Goal: Task Accomplishment & Management: Manage account settings

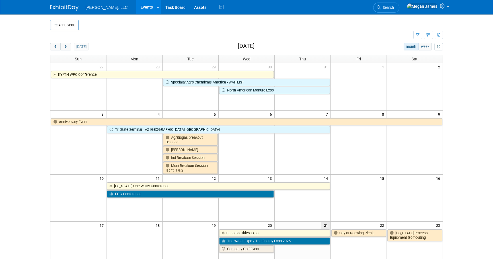
click at [11, 98] on body "Boerger, LLC Events Add Event Bulk Upload Events Shareable Event Boards Recentl…" at bounding box center [246, 129] width 493 height 259
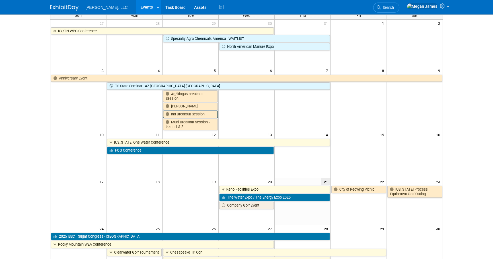
scroll to position [51, 0]
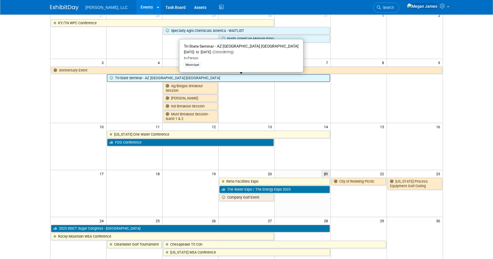
click at [168, 76] on link "Tri-State Seminar - AZ [GEOGRAPHIC_DATA] [GEOGRAPHIC_DATA]" at bounding box center [218, 77] width 222 height 7
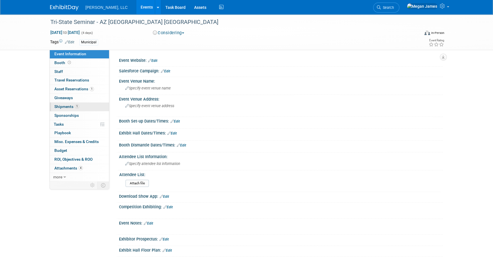
click at [77, 110] on link "1 Shipments 1" at bounding box center [79, 106] width 59 height 9
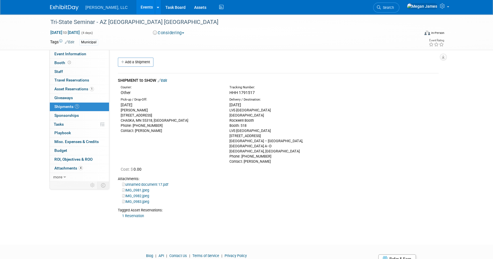
click at [166, 79] on link "Edit" at bounding box center [162, 80] width 9 height 4
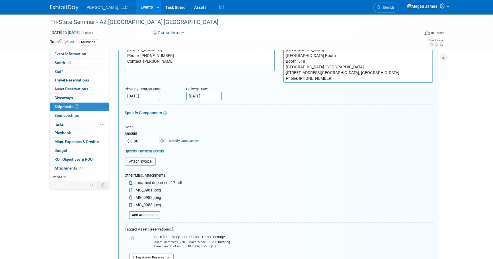
scroll to position [86, 0]
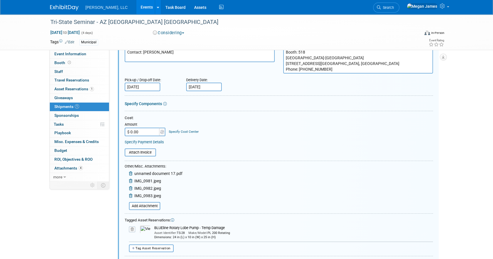
click at [146, 131] on input "$ 0.00" at bounding box center [143, 131] width 36 height 9
type input "$ 505.00"
click at [259, 139] on div "Specify Payment Details" at bounding box center [279, 142] width 308 height 6
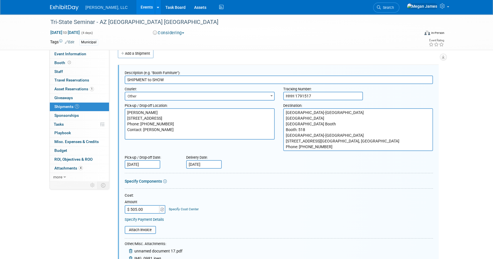
scroll to position [0, 0]
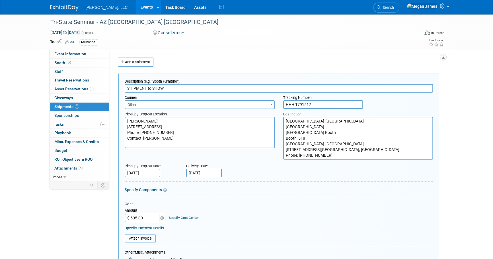
click at [275, 190] on div "Specify Components" at bounding box center [279, 190] width 308 height 6
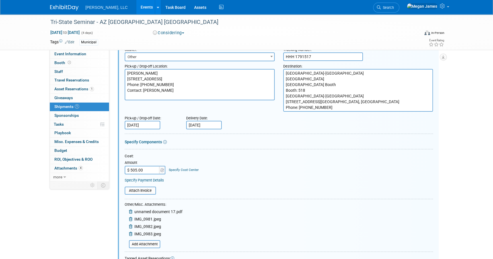
scroll to position [103, 0]
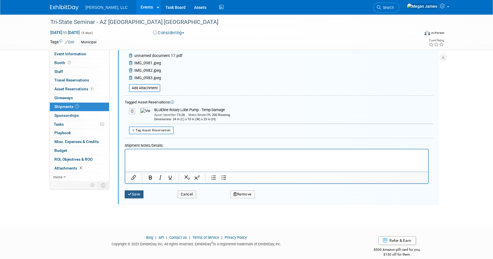
click at [140, 193] on button "Save" at bounding box center [134, 194] width 19 height 8
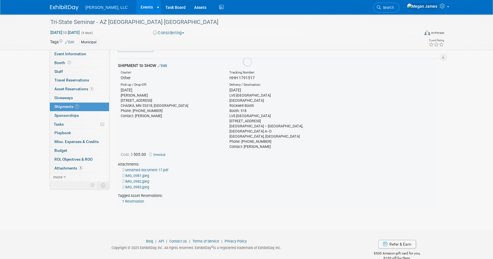
scroll to position [9, 0]
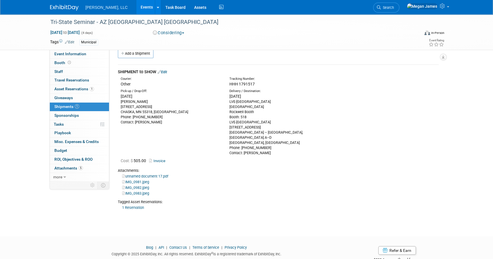
click at [136, 1] on link "Events" at bounding box center [146, 7] width 21 height 14
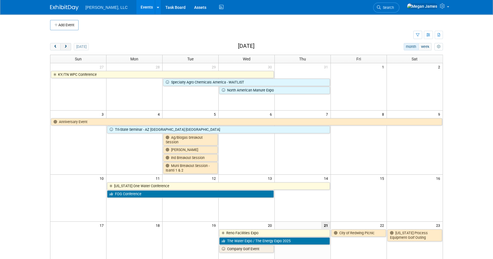
click at [66, 47] on span "next" at bounding box center [65, 47] width 4 height 4
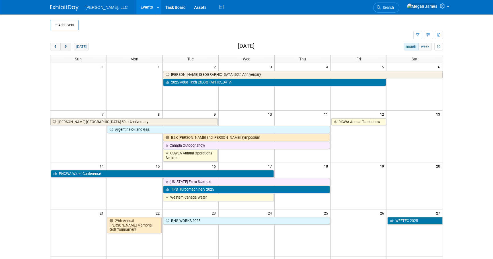
click at [66, 47] on span "next" at bounding box center [65, 47] width 4 height 4
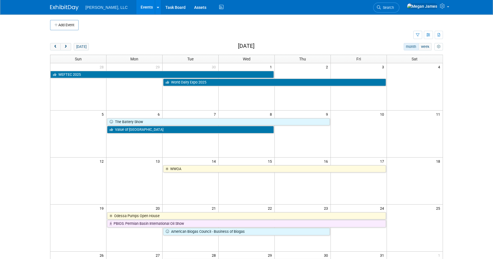
click at [28, 106] on body "Boerger, LLC Events Add Event Bulk Upload Events Shareable Event Boards Recentl…" at bounding box center [246, 129] width 493 height 259
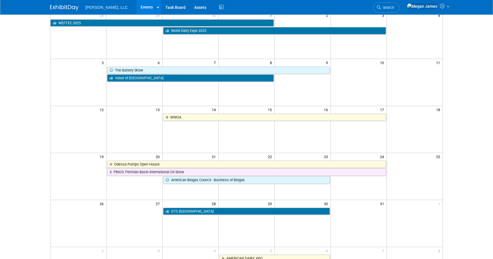
scroll to position [26, 0]
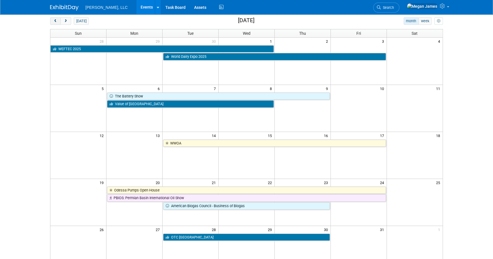
click at [54, 22] on button "prev" at bounding box center [55, 20] width 11 height 7
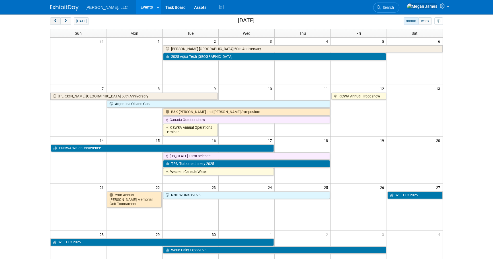
click at [54, 22] on button "prev" at bounding box center [55, 20] width 11 height 7
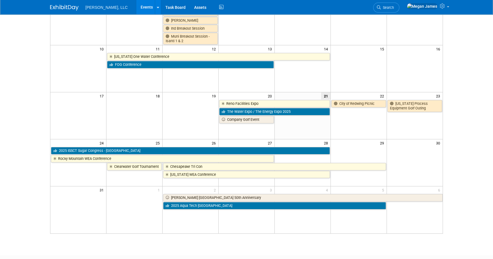
click at [468, 129] on html "Boerger, LLC Events Add Event Bulk Upload Events Shareable Event Boards Recentl…" at bounding box center [246, 0] width 493 height 259
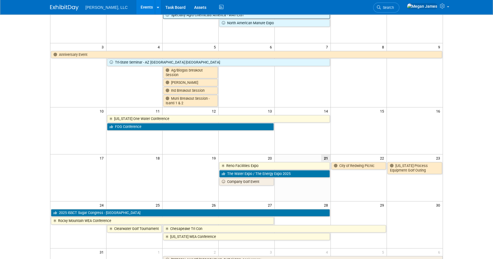
scroll to position [0, 0]
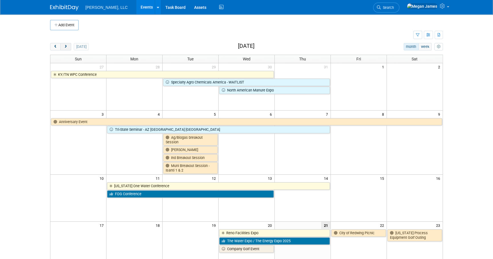
click at [67, 48] on button "next" at bounding box center [65, 46] width 11 height 7
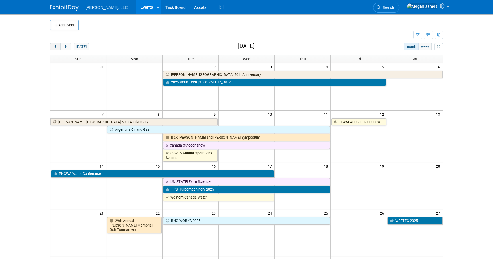
click at [56, 44] on button "prev" at bounding box center [55, 46] width 11 height 7
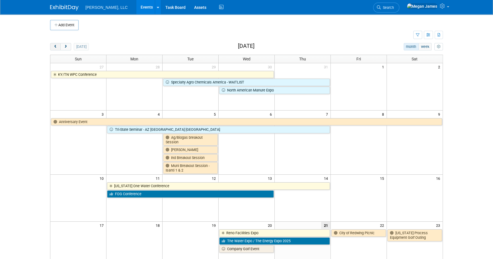
click at [56, 44] on button "prev" at bounding box center [55, 46] width 11 height 7
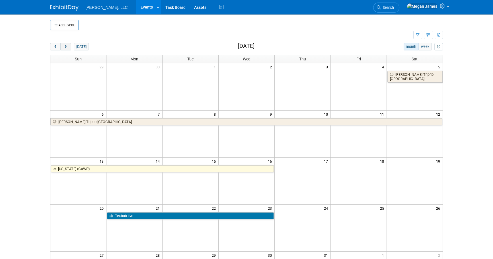
click at [67, 50] on button "next" at bounding box center [65, 46] width 11 height 7
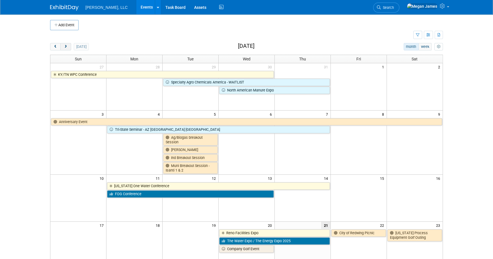
click at [66, 49] on button "next" at bounding box center [65, 46] width 11 height 7
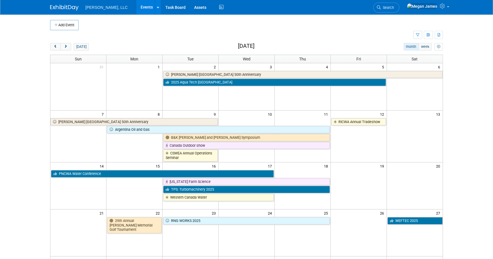
click at [68, 50] on div "today month week September 2025" at bounding box center [246, 47] width 393 height 8
click at [68, 48] on button "next" at bounding box center [65, 46] width 11 height 7
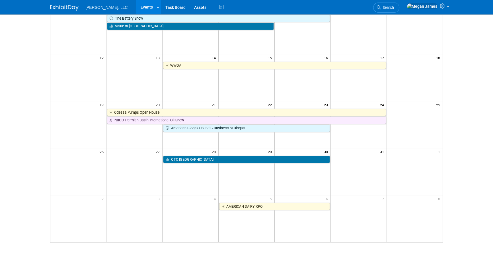
scroll to position [77, 0]
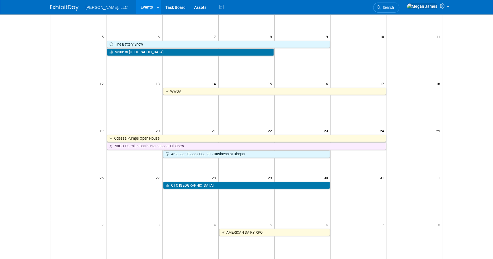
click at [453, 181] on html "Boerger, LLC Events Add Event Bulk Upload Events Shareable Event Boards Recentl…" at bounding box center [246, 52] width 493 height 259
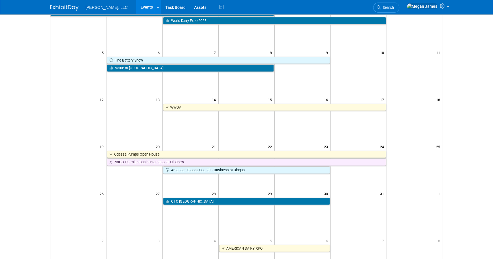
scroll to position [0, 0]
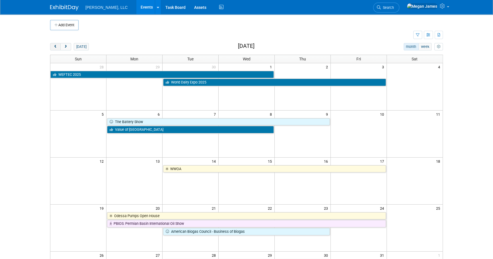
click at [57, 46] on span "prev" at bounding box center [55, 47] width 4 height 4
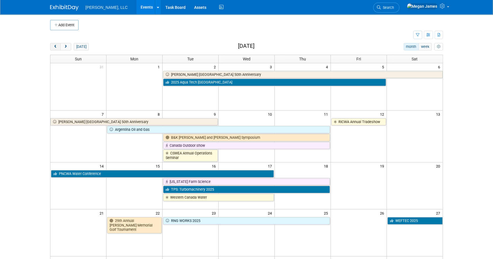
click at [57, 46] on span "prev" at bounding box center [55, 47] width 4 height 4
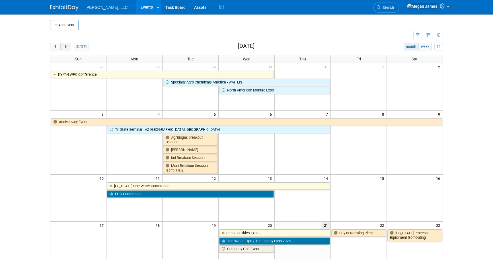
click at [66, 46] on span "next" at bounding box center [65, 47] width 4 height 4
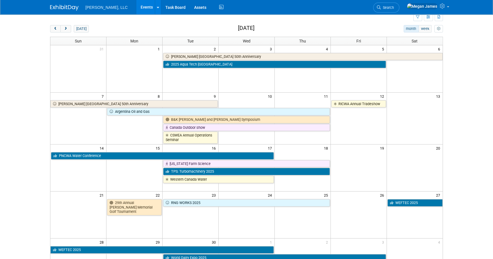
scroll to position [51, 0]
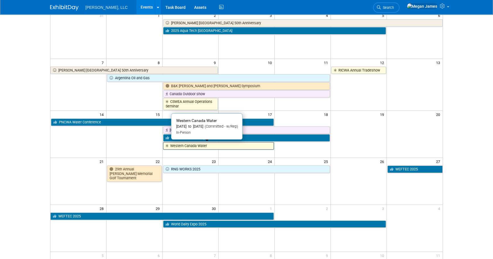
click at [203, 145] on link "Western Canada Water" at bounding box center [218, 145] width 111 height 7
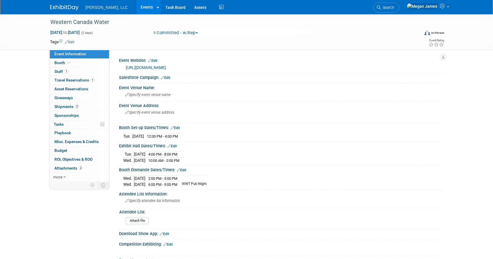
select select "Municipal"
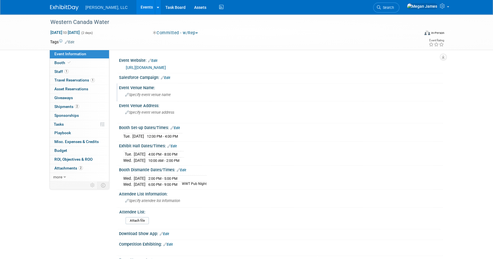
click at [150, 92] on div "Specify event venue name" at bounding box center [280, 94] width 315 height 9
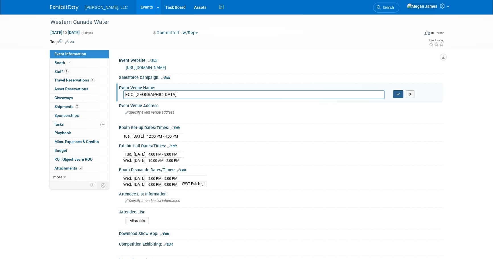
type input "ECC, Westin Hotel"
click at [399, 94] on icon "button" at bounding box center [398, 94] width 4 height 4
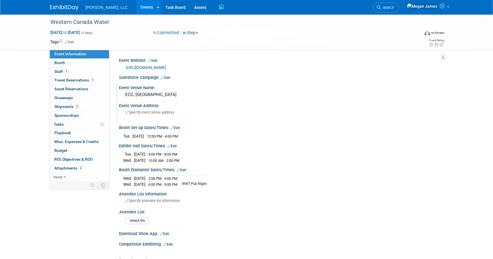
click at [149, 116] on div "Specify event venue address" at bounding box center [186, 114] width 126 height 13
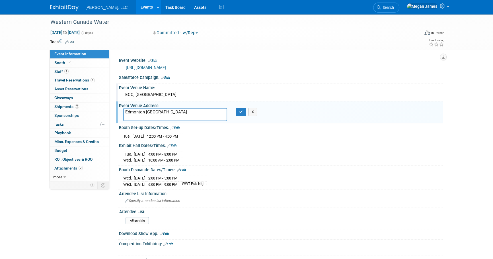
type textarea "Edmonton Alberta"
click at [246, 112] on div "X" at bounding box center [243, 112] width 14 height 8
click at [241, 111] on icon "button" at bounding box center [241, 112] width 4 height 4
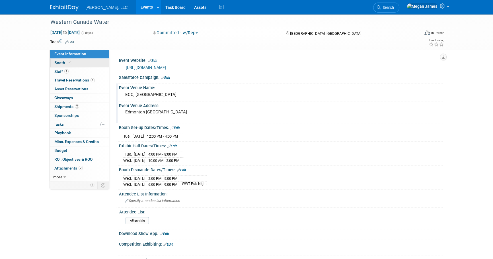
click at [64, 65] on link "Booth" at bounding box center [79, 63] width 59 height 9
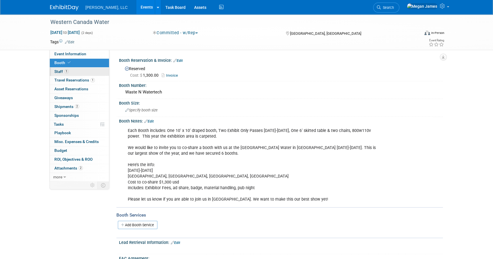
click at [85, 71] on link "1 Staff 1" at bounding box center [79, 71] width 59 height 9
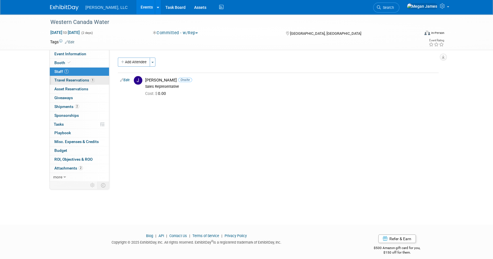
click at [84, 79] on span "Travel Reservations 1" at bounding box center [74, 80] width 40 height 5
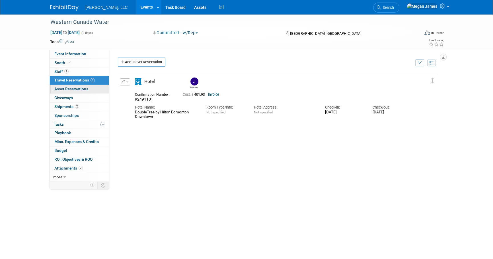
click at [87, 90] on span "Asset Reservations 0" at bounding box center [71, 88] width 34 height 5
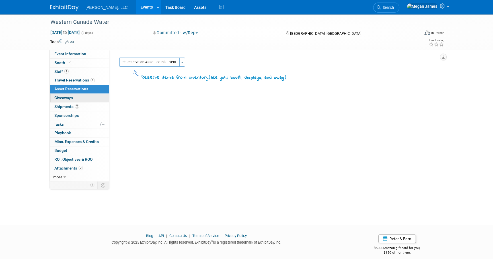
click at [86, 97] on link "0 Giveaways 0" at bounding box center [79, 98] width 59 height 9
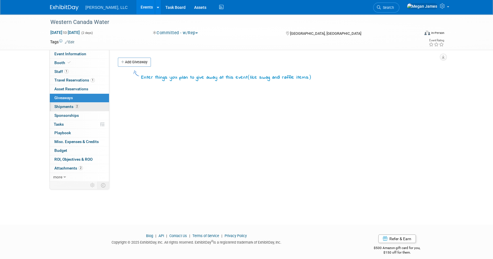
click at [88, 105] on link "2 Shipments 2" at bounding box center [79, 106] width 59 height 9
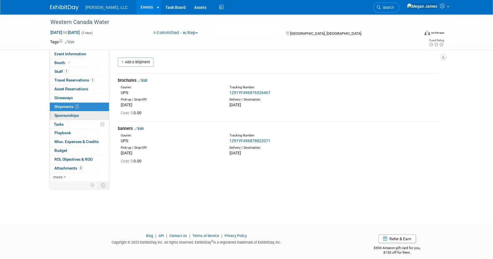
click at [88, 114] on link "0 Sponsorships 0" at bounding box center [79, 115] width 59 height 9
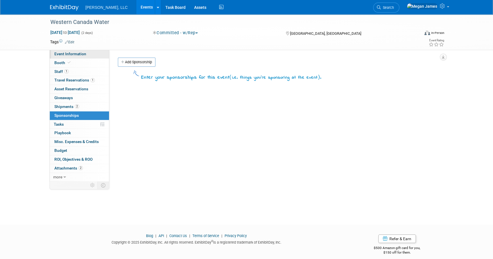
click at [92, 55] on link "Event Information" at bounding box center [79, 54] width 59 height 9
select select "Municipal"
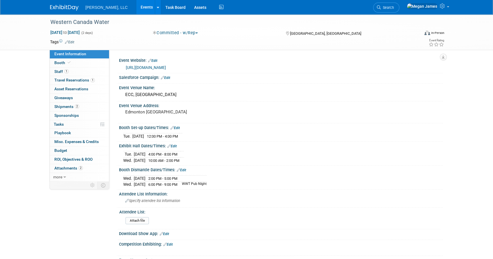
click at [136, 9] on link "Events" at bounding box center [146, 7] width 21 height 14
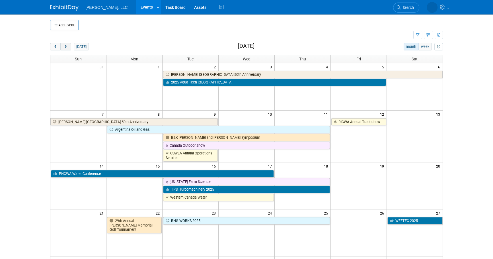
click at [65, 49] on button "next" at bounding box center [65, 46] width 11 height 7
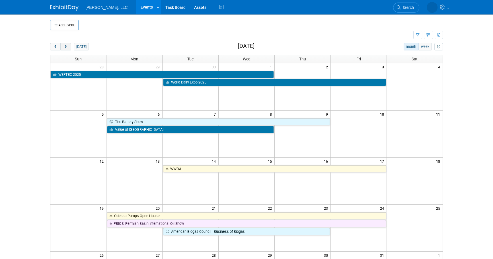
click at [65, 48] on span "next" at bounding box center [65, 47] width 4 height 4
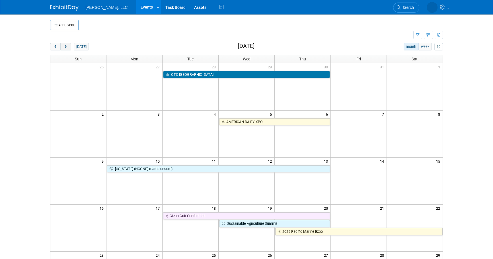
click at [65, 48] on span "next" at bounding box center [65, 47] width 4 height 4
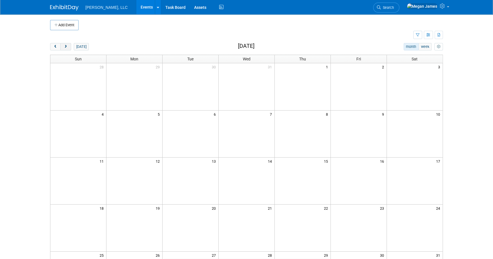
click at [65, 48] on span "next" at bounding box center [65, 47] width 4 height 4
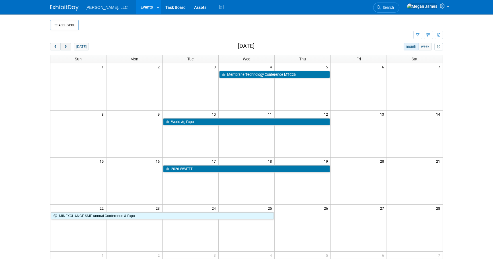
click at [65, 48] on span "next" at bounding box center [65, 47] width 4 height 4
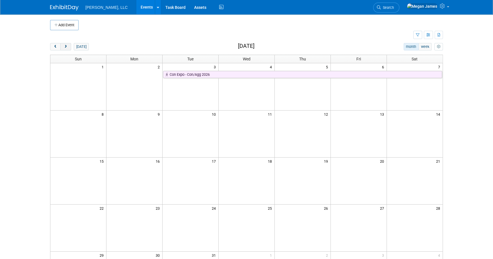
click at [65, 48] on span "next" at bounding box center [65, 47] width 4 height 4
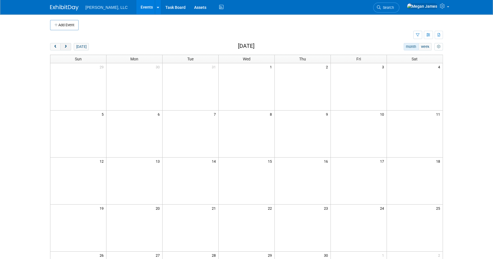
click at [65, 48] on span "next" at bounding box center [65, 47] width 4 height 4
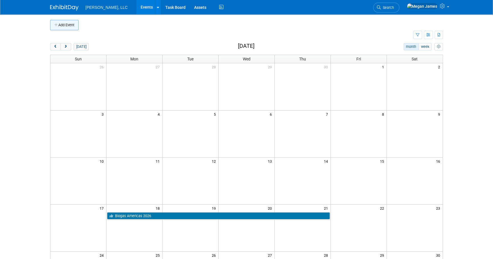
click at [61, 27] on button "Add Event" at bounding box center [64, 25] width 28 height 10
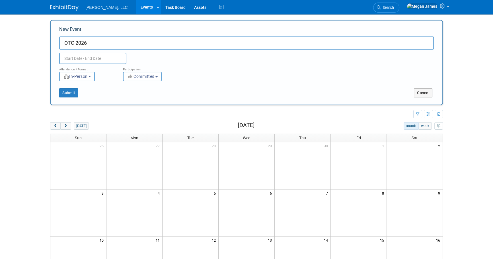
type input "OTC 2026"
click at [72, 61] on input "text" at bounding box center [92, 58] width 67 height 11
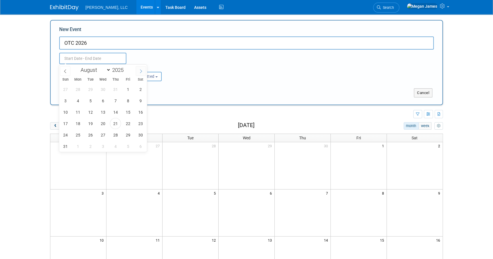
click at [138, 72] on span at bounding box center [141, 71] width 10 height 10
click at [139, 71] on icon at bounding box center [141, 71] width 4 height 4
select select "11"
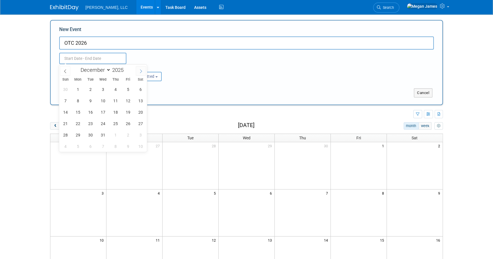
click at [139, 71] on icon at bounding box center [141, 71] width 4 height 4
type input "2026"
click at [139, 71] on icon at bounding box center [141, 71] width 4 height 4
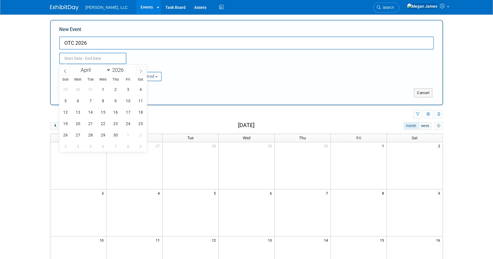
click at [139, 71] on icon at bounding box center [141, 71] width 4 height 4
select select "4"
click at [78, 102] on span "4" at bounding box center [77, 100] width 11 height 11
click at [116, 99] on span "7" at bounding box center [115, 100] width 11 height 11
type input "[DATE] to [DATE]"
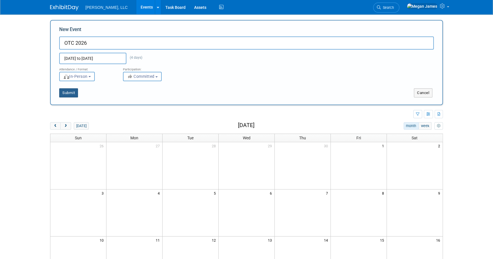
click at [73, 93] on button "Submit" at bounding box center [68, 92] width 19 height 9
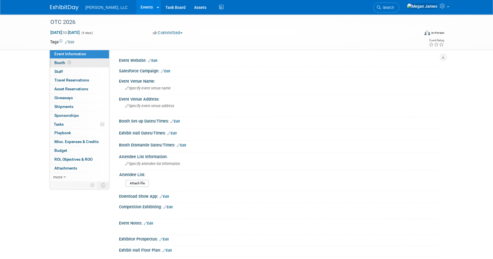
click at [90, 63] on link "Booth" at bounding box center [79, 63] width 59 height 9
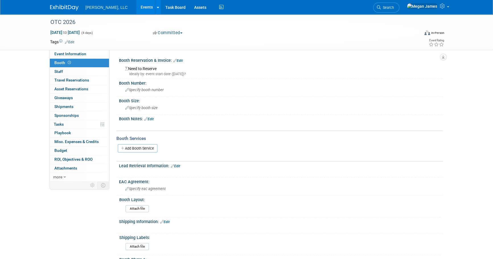
click at [181, 60] on link "Edit" at bounding box center [177, 61] width 9 height 4
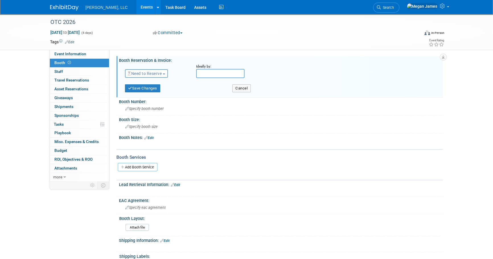
click at [160, 73] on span "Need to Reserve" at bounding box center [145, 73] width 34 height 5
click at [158, 90] on link "Reserved" at bounding box center [155, 91] width 61 height 8
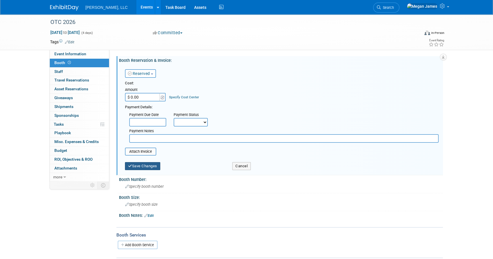
click at [152, 168] on button "Save Changes" at bounding box center [142, 166] width 35 height 8
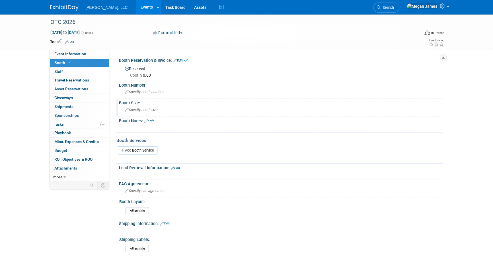
click at [145, 111] on span "Specify booth size" at bounding box center [141, 110] width 32 height 4
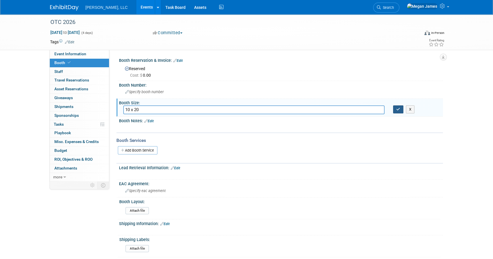
type input "10 x 20"
click at [397, 111] on icon "button" at bounding box center [398, 109] width 4 height 4
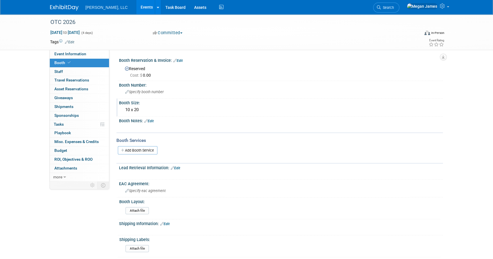
click at [149, 120] on link "Edit" at bounding box center [148, 121] width 9 height 4
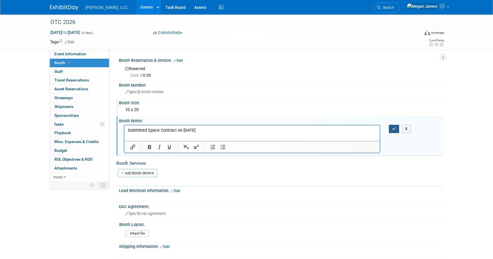
click at [389, 125] on button "button" at bounding box center [394, 129] width 11 height 8
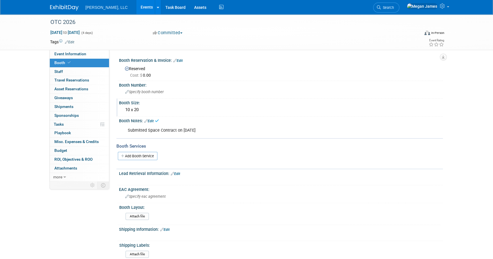
click at [136, 9] on link "Events" at bounding box center [146, 7] width 21 height 14
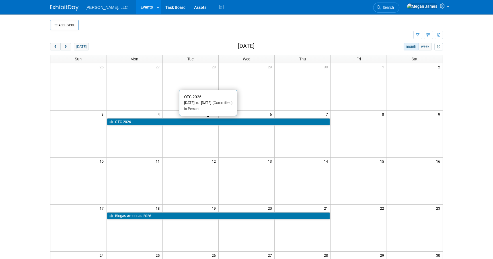
click at [150, 120] on link "OTC 2026" at bounding box center [218, 121] width 222 height 7
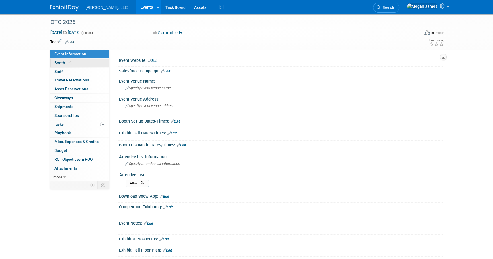
click at [88, 65] on link "Booth" at bounding box center [79, 63] width 59 height 9
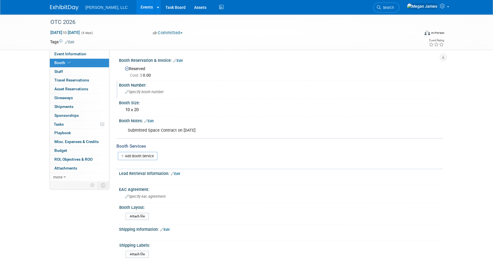
click at [149, 91] on span "Specify booth number" at bounding box center [144, 92] width 38 height 4
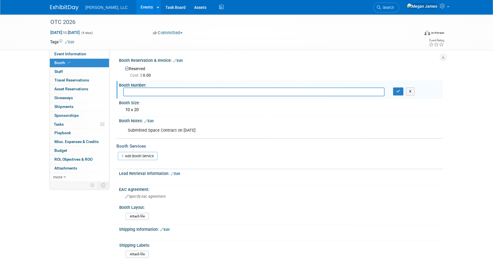
click at [148, 75] on span "Cost: $ 0.00" at bounding box center [141, 75] width 23 height 5
click at [182, 61] on link "Edit" at bounding box center [177, 61] width 9 height 4
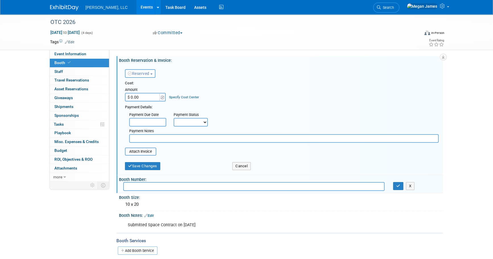
click at [144, 98] on input "$ 0.00" at bounding box center [143, 97] width 36 height 9
paste input "8,40"
type input "$ 8,400.00"
click at [153, 164] on button "Save Changes" at bounding box center [142, 166] width 35 height 8
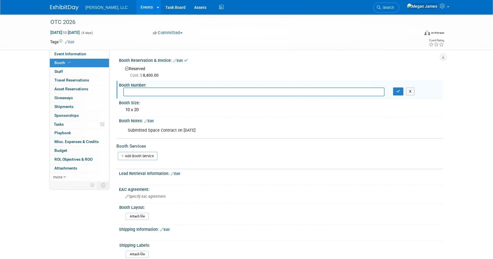
click at [405, 91] on div "X" at bounding box center [416, 91] width 46 height 8
click at [408, 91] on button "X" at bounding box center [410, 91] width 9 height 8
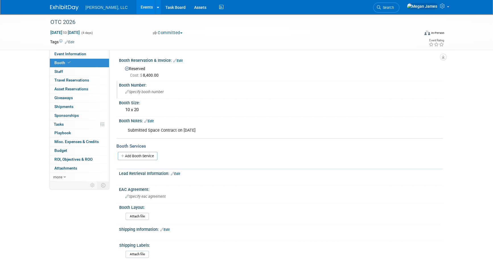
click at [459, 109] on div "OTC 2026 May 4, 2026 to May 7, 2026 (4 days) May 4, 2026 to May 7, 2026 Committ…" at bounding box center [246, 176] width 493 height 325
click at [136, 3] on link "Events" at bounding box center [146, 7] width 21 height 14
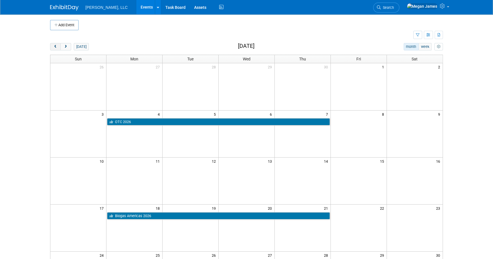
click at [55, 47] on span "prev" at bounding box center [55, 47] width 4 height 4
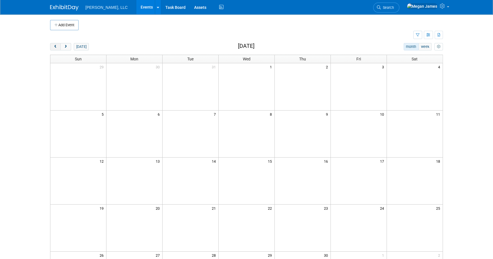
click at [55, 47] on span "prev" at bounding box center [55, 47] width 4 height 4
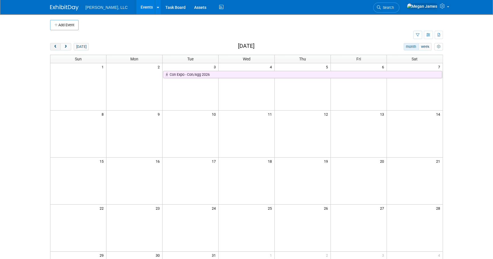
click at [55, 47] on span "prev" at bounding box center [55, 47] width 4 height 4
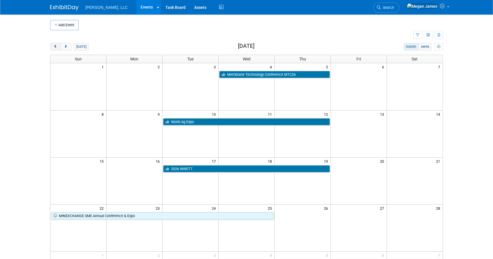
click at [55, 47] on span "prev" at bounding box center [55, 47] width 4 height 4
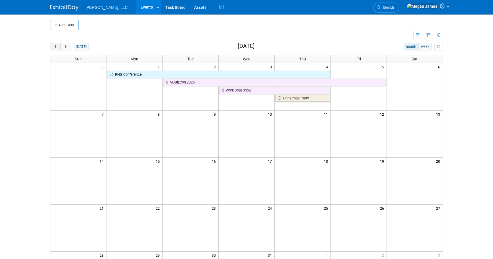
click at [55, 47] on span "prev" at bounding box center [55, 47] width 4 height 4
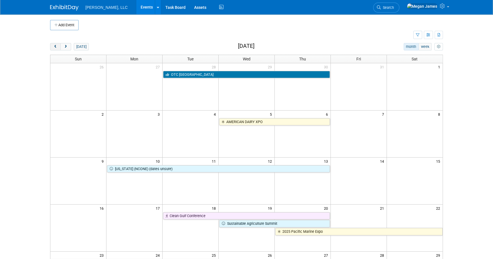
click at [55, 47] on span "prev" at bounding box center [55, 47] width 4 height 4
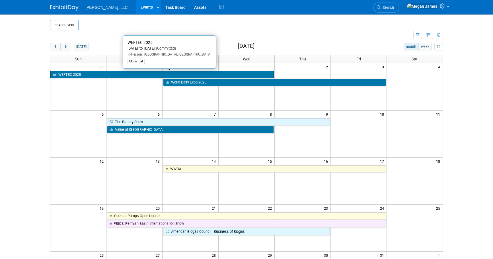
click at [72, 74] on link "WEFTEC 2025" at bounding box center [161, 74] width 223 height 7
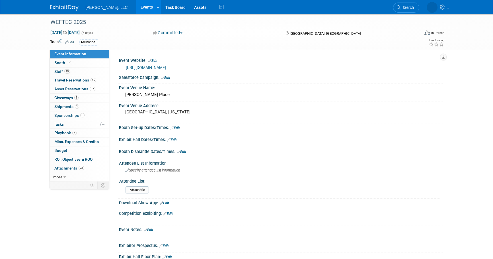
select select "Municipal"
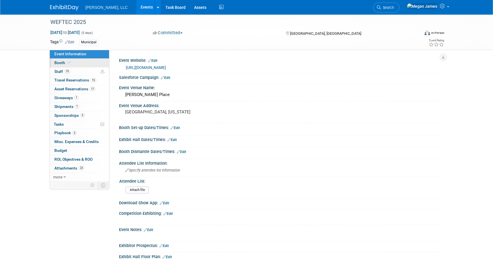
click at [94, 63] on link "Booth" at bounding box center [79, 63] width 59 height 9
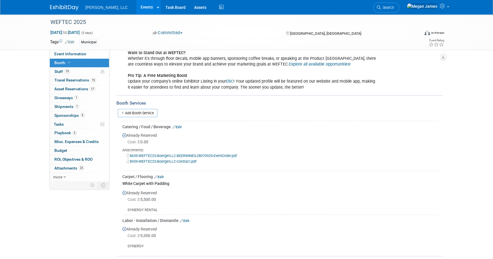
scroll to position [439, 0]
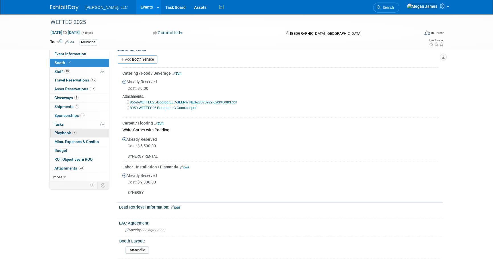
click at [91, 135] on link "3 Playbook 3" at bounding box center [79, 133] width 59 height 9
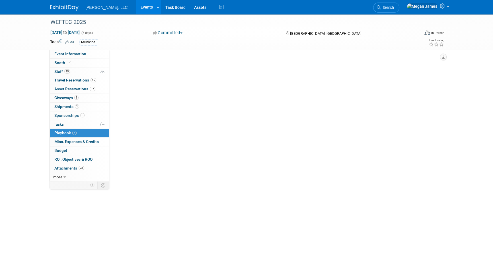
scroll to position [0, 0]
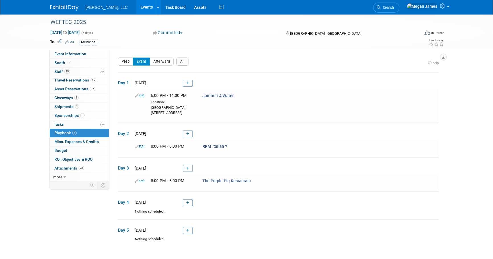
click at [125, 63] on button "Prep" at bounding box center [125, 61] width 15 height 8
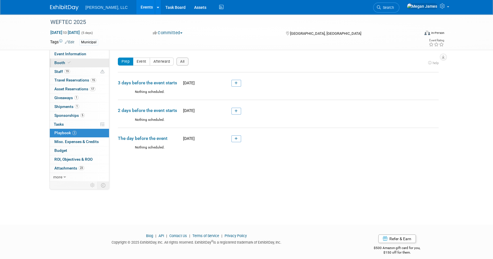
click at [86, 63] on link "Booth" at bounding box center [79, 63] width 59 height 9
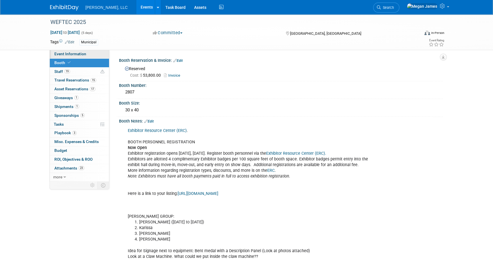
click at [88, 55] on link "Event Information" at bounding box center [79, 54] width 59 height 9
select select "Municipal"
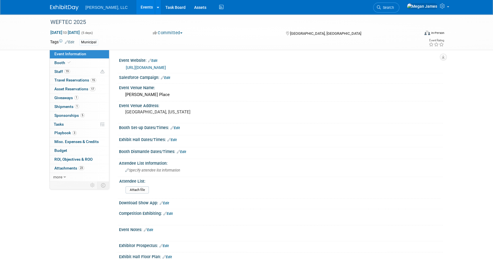
click at [176, 128] on link "Edit" at bounding box center [174, 128] width 9 height 4
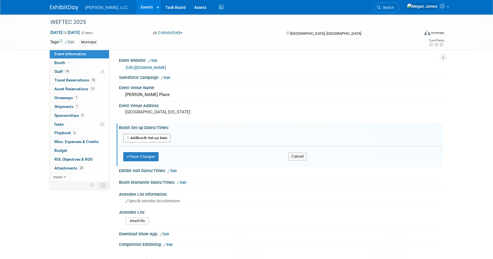
click at [146, 136] on button "Add Another Booth Set-up Date" at bounding box center [146, 138] width 47 height 9
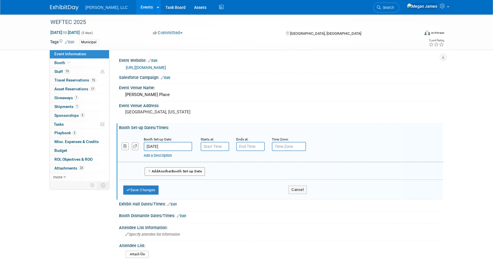
click at [175, 147] on input "Sep 27, 2025" at bounding box center [168, 146] width 48 height 9
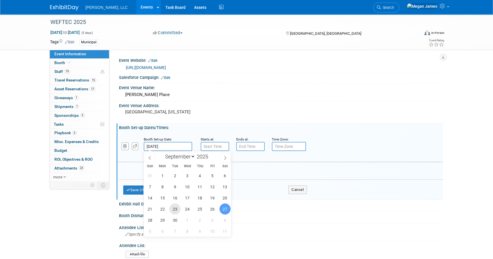
click at [175, 208] on span "23" at bounding box center [174, 208] width 11 height 11
type input "Sep 23, 2025"
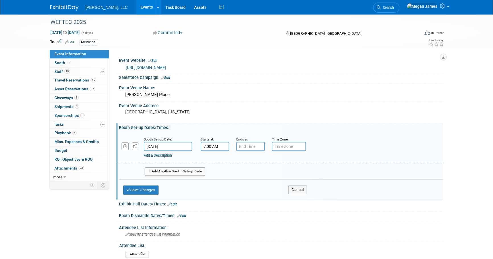
click at [217, 143] on input "7:00 AM" at bounding box center [215, 146] width 28 height 9
drag, startPoint x: 206, startPoint y: 147, endPoint x: 196, endPoint y: 146, distance: 10.3
click at [196, 146] on div "Booth Set-up Date: Sep 23, 2025 Starts at: 7:00 AM 07 : 00 AM 12 01 02 03 04 05…" at bounding box center [279, 147] width 325 height 29
type input "8:00 AM"
drag, startPoint x: 259, startPoint y: 145, endPoint x: 233, endPoint y: 146, distance: 25.3
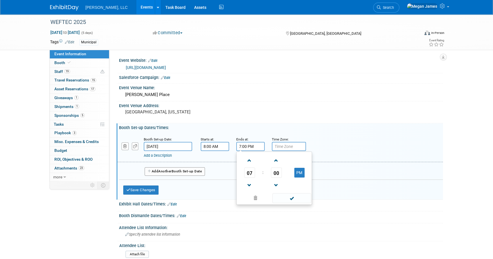
click at [233, 146] on div "Ends at: 7:00 PM 07 : 00 PM 12 01 02 03 04 05 06 07 08 09 10 11 00 05 10 15 20 …" at bounding box center [250, 143] width 36 height 15
type input "10:00 AM"
click at [145, 154] on link "Add a Description" at bounding box center [158, 155] width 28 height 4
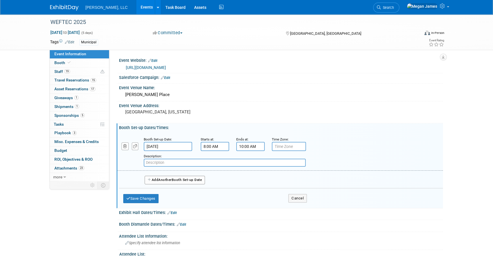
click at [166, 162] on input "text" at bounding box center [225, 162] width 162 height 8
paste input "Boerger trailer to load in"
type input "Boerger trailer to load in"
click at [145, 200] on button "Save Changes" at bounding box center [140, 198] width 35 height 9
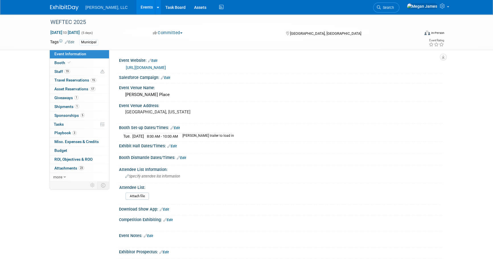
drag, startPoint x: 92, startPoint y: 227, endPoint x: 94, endPoint y: 211, distance: 15.7
click at [93, 223] on div "Event Information Event Info Booth Booth 19 Staff 19 Staff 15 Travel Reservatio…" at bounding box center [246, 169] width 401 height 311
click at [136, 6] on link "Events" at bounding box center [146, 7] width 21 height 14
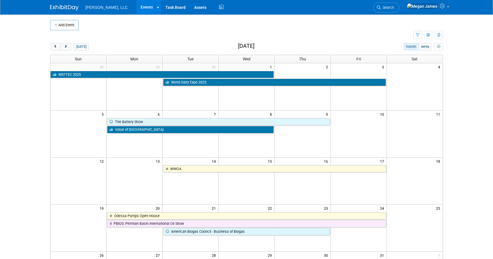
drag, startPoint x: 27, startPoint y: 93, endPoint x: 36, endPoint y: 86, distance: 11.1
click at [27, 93] on body "[PERSON_NAME], LLC Events Add Event Bulk Upload Events Shareable Event Boards R…" at bounding box center [246, 129] width 493 height 259
click at [461, 139] on body "[PERSON_NAME], LLC Events Add Event Bulk Upload Events Shareable Event Boards R…" at bounding box center [246, 129] width 493 height 259
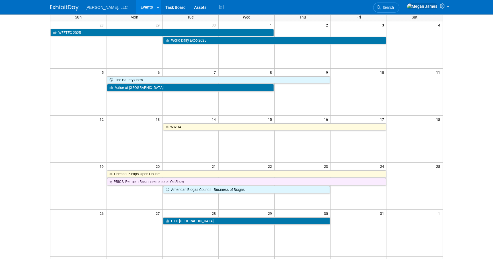
scroll to position [41, 0]
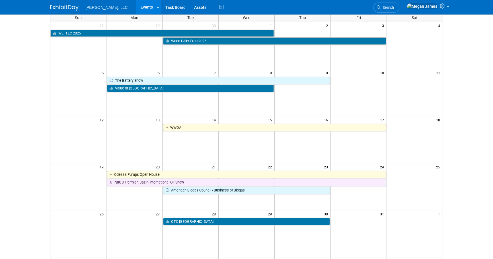
click at [464, 123] on body "[PERSON_NAME], LLC Events Add Event Bulk Upload Events Shareable Event Boards R…" at bounding box center [246, 88] width 493 height 259
click at [468, 135] on body "[PERSON_NAME], LLC Events Add Event Bulk Upload Events Shareable Event Boards R…" at bounding box center [246, 88] width 493 height 259
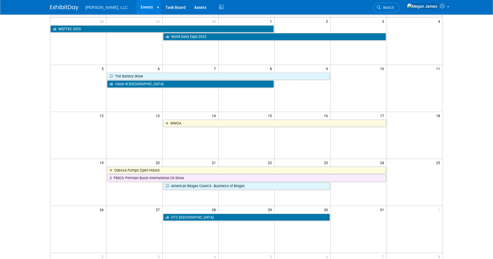
scroll to position [45, 0]
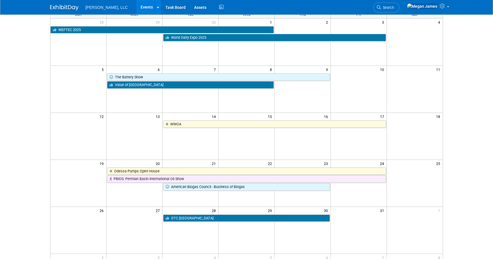
click at [476, 150] on body "Boerger, LLC Events Add Event Bulk Upload Events Shareable Event Boards Recentl…" at bounding box center [246, 84] width 493 height 259
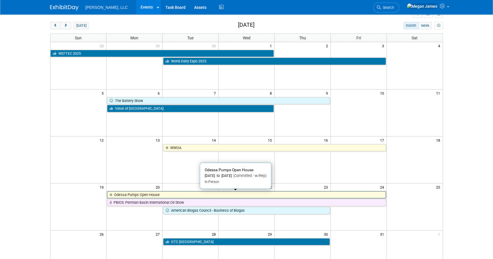
scroll to position [0, 0]
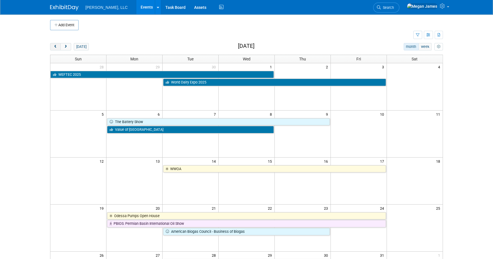
click at [58, 46] on button "prev" at bounding box center [55, 46] width 11 height 7
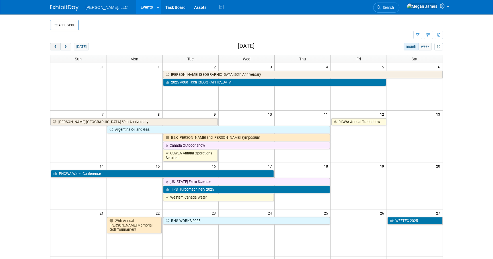
click at [55, 45] on span "prev" at bounding box center [55, 47] width 4 height 4
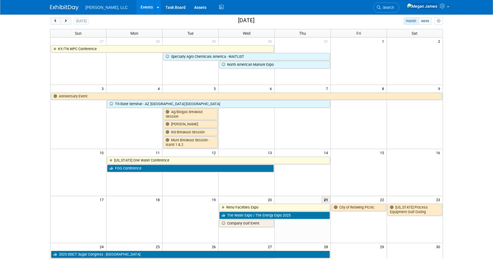
scroll to position [77, 0]
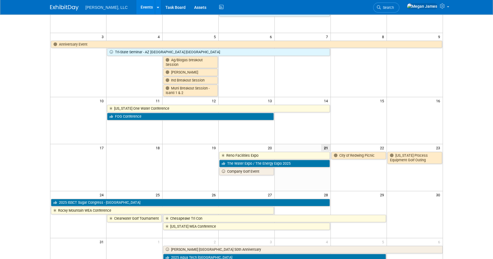
click at [461, 124] on body "Boerger, LLC Events Add Event Bulk Upload Events Shareable Event Boards Recentl…" at bounding box center [246, 52] width 493 height 259
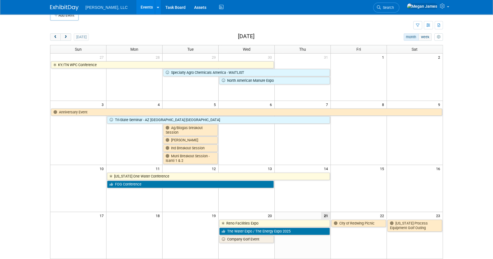
scroll to position [0, 0]
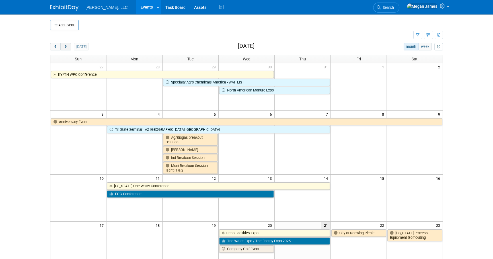
click at [66, 46] on span "next" at bounding box center [65, 47] width 4 height 4
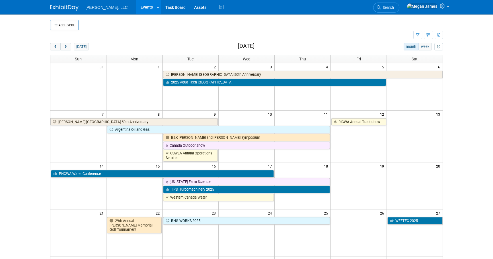
click at [58, 42] on div "Add Event New Event Duplicate Event Warning There is another event in your work…" at bounding box center [246, 187] width 401 height 347
click at [56, 47] on span "prev" at bounding box center [55, 47] width 4 height 4
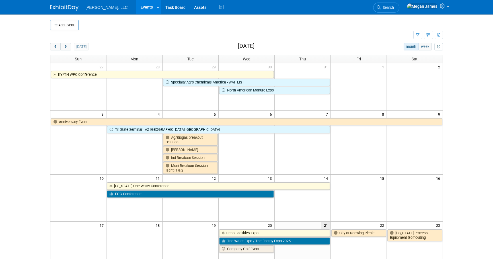
click at [469, 127] on body "Boerger, LLC Events Add Event Bulk Upload Events Shareable Event Boards Recentl…" at bounding box center [246, 129] width 493 height 259
click at [66, 48] on span "next" at bounding box center [65, 47] width 4 height 4
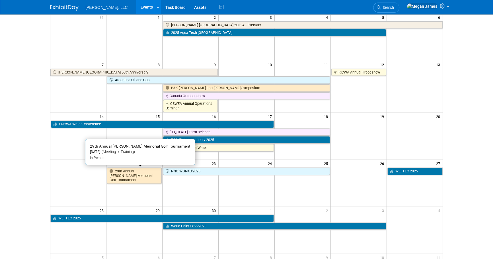
scroll to position [51, 0]
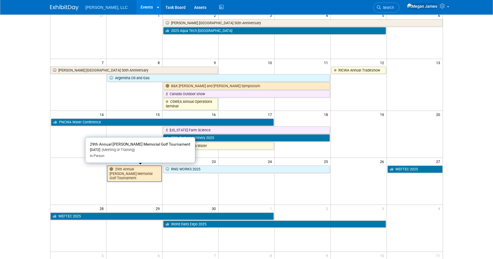
click at [137, 168] on link "29th Annual [PERSON_NAME] Memorial Golf Tournament" at bounding box center [134, 173] width 55 height 16
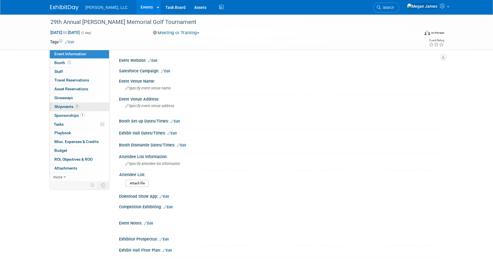
click at [88, 108] on link "1 Shipments 1" at bounding box center [79, 106] width 59 height 9
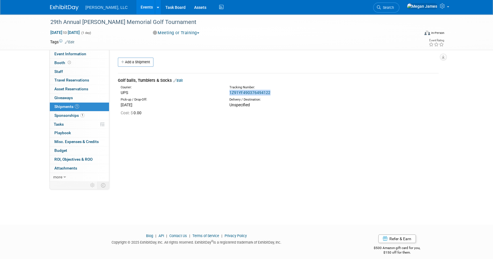
drag, startPoint x: 277, startPoint y: 92, endPoint x: 229, endPoint y: 91, distance: 48.1
click at [229, 91] on div "Tracking Number: 1Z91YF490376494122" at bounding box center [293, 90] width 136 height 10
click at [304, 125] on div "Event Website: Edit Salesforce Campaign: Edit Event Venue Name: Specify event v…" at bounding box center [275, 115] width 333 height 131
drag, startPoint x: 267, startPoint y: 92, endPoint x: 226, endPoint y: 90, distance: 41.6
click at [226, 90] on div "Tracking Number: 1Z91YF490376494122" at bounding box center [293, 90] width 136 height 10
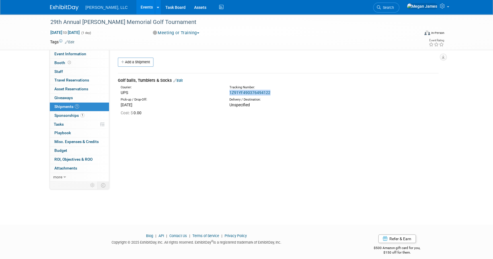
copy link "1Z91YF490376494122"
click at [136, 6] on link "Events" at bounding box center [146, 7] width 21 height 14
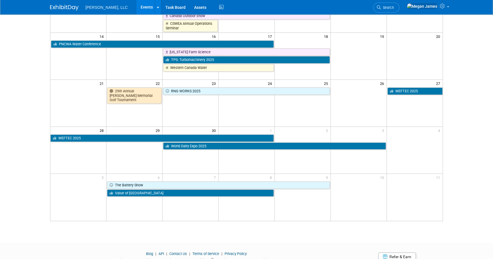
scroll to position [152, 0]
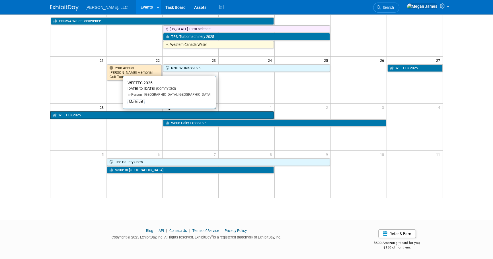
click at [93, 116] on link "WEFTEC 2025" at bounding box center [161, 114] width 223 height 7
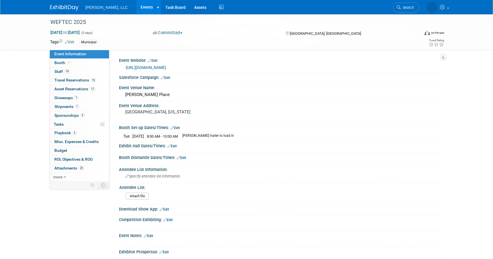
select select "Municipal"
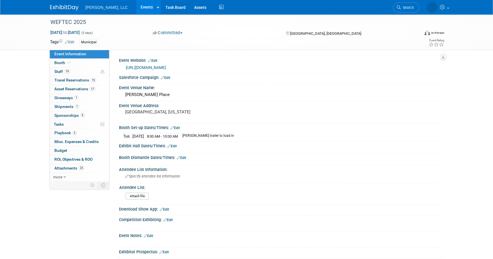
click at [136, 9] on link "Events" at bounding box center [146, 7] width 21 height 14
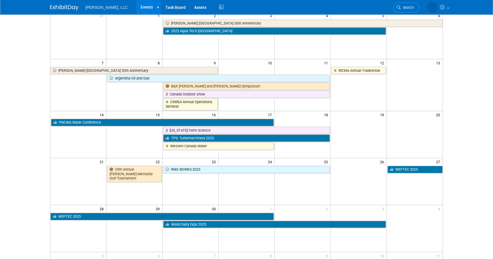
scroll to position [51, 0]
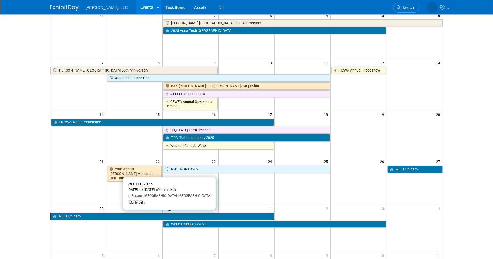
click at [88, 218] on link "WEFTEC 2025" at bounding box center [161, 215] width 223 height 7
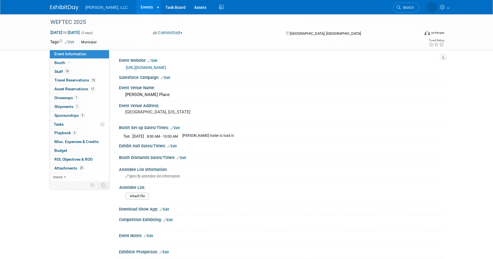
select select "Municipal"
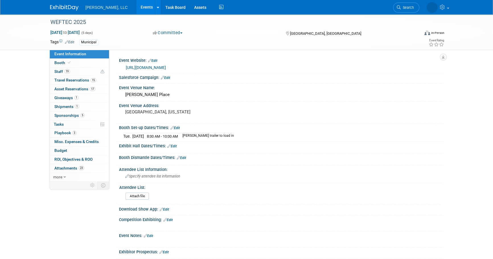
click at [169, 76] on link "Edit" at bounding box center [165, 78] width 9 height 4
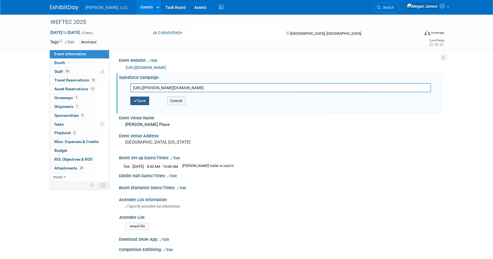
type input "https://boerger.lightning.force.com/lightning/r/Campaign/701Jw00000adhA1IAI/view"
click at [144, 100] on button "Save" at bounding box center [139, 100] width 19 height 9
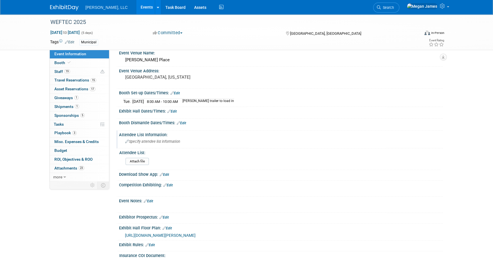
scroll to position [51, 0]
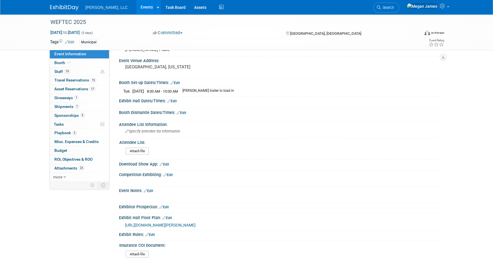
click at [176, 81] on link "Edit" at bounding box center [174, 83] width 9 height 4
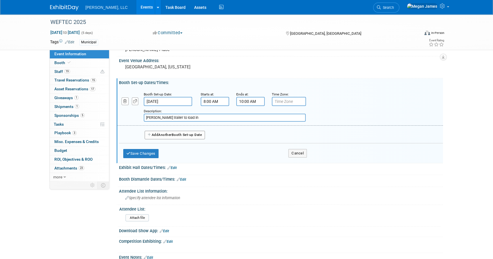
click at [184, 133] on button "Add Another Booth Set-up Date" at bounding box center [175, 135] width 60 height 9
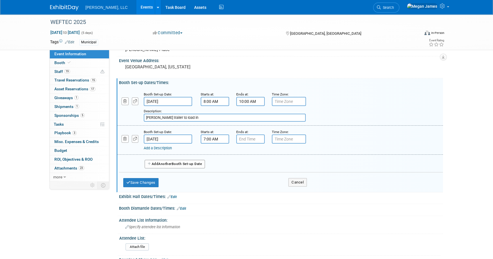
click at [219, 138] on input "7:00 AM" at bounding box center [215, 138] width 28 height 9
drag, startPoint x: 216, startPoint y: 139, endPoint x: 199, endPoint y: 139, distance: 17.1
click at [199, 139] on div "Starts at: 7:00 AM 07 : 00 AM 12 01 02 03 04 05 06 07 08 09 10 11 00 05 10 15 2…" at bounding box center [214, 136] width 36 height 15
type input "7:00 AM"
type input "7:00 PM"
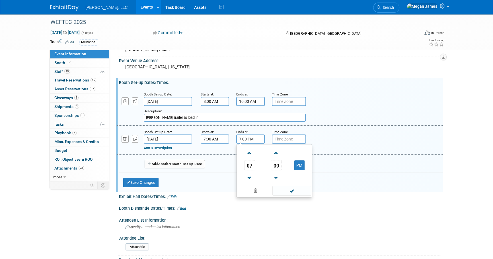
click at [215, 134] on input "7:00 AM" at bounding box center [215, 138] width 28 height 9
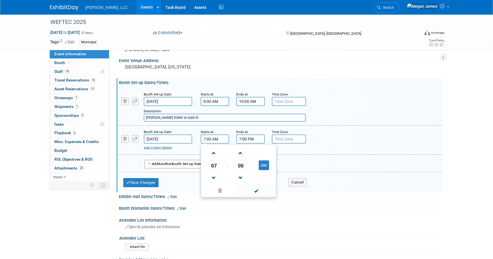
click at [215, 134] on input "7:00 AM" at bounding box center [215, 138] width 28 height 9
type input "7:30 AM"
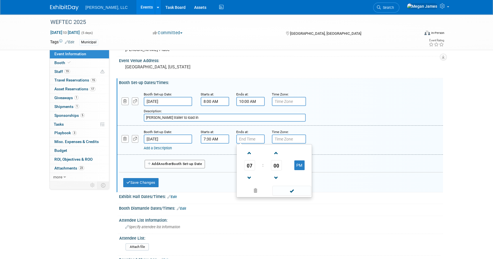
type input "6"
type input "5:00 PM"
click at [194, 164] on button "Add Another Booth Set-up Date" at bounding box center [175, 164] width 60 height 9
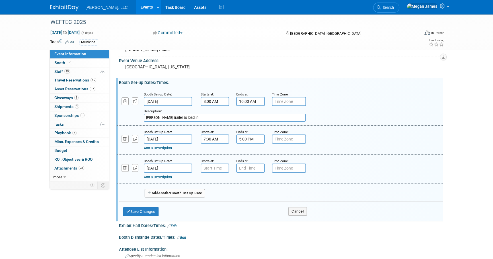
type input "7:00 AM"
click at [202, 169] on input "7:00 AM" at bounding box center [215, 167] width 28 height 9
click at [221, 166] on input "7:00 AM" at bounding box center [215, 167] width 28 height 9
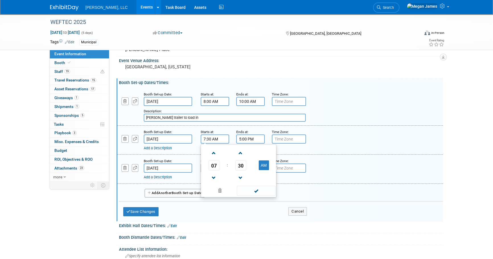
drag, startPoint x: 221, startPoint y: 138, endPoint x: 183, endPoint y: 136, distance: 37.6
click at [183, 136] on div "Booth Set-up Date: Sep 24, 2025 Starts at: 7:30 AM 07 : 30 AM 12 01 02 03 04 05…" at bounding box center [279, 139] width 325 height 29
click at [194, 181] on div "Booth Set-up Date: Sep 25, 2025 Starts at: 7:00 AM Ends at: Time Zone: Apply to…" at bounding box center [279, 168] width 325 height 29
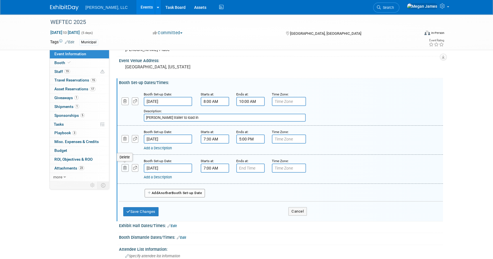
click at [127, 165] on button "button" at bounding box center [124, 168] width 7 height 8
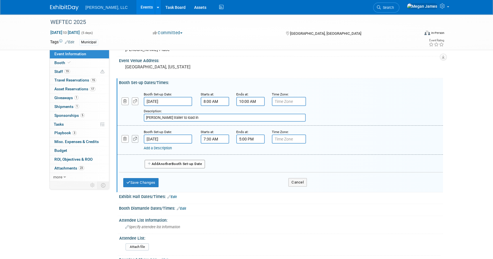
click at [137, 138] on button "button" at bounding box center [135, 139] width 7 height 8
select select "8"
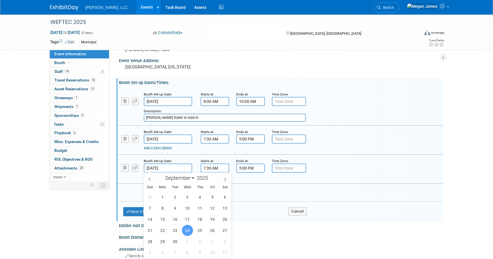
click at [168, 169] on input "Sep 24, 2025" at bounding box center [168, 167] width 48 height 9
click at [198, 229] on span "25" at bounding box center [199, 229] width 11 height 11
type input "Sep 25, 2025"
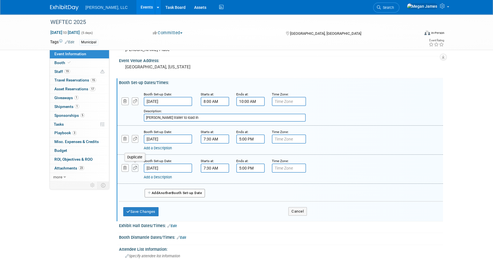
click at [134, 168] on icon "button" at bounding box center [135, 168] width 4 height 4
select select "8"
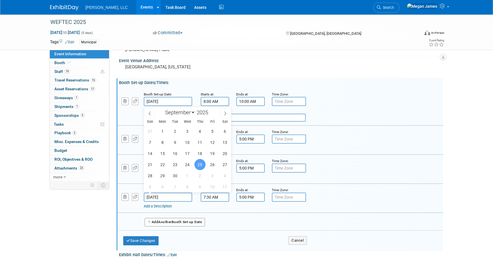
click at [176, 196] on input "Sep 25, 2025" at bounding box center [168, 196] width 48 height 9
click at [213, 162] on span "26" at bounding box center [212, 164] width 11 height 11
type input "Sep 26, 2025"
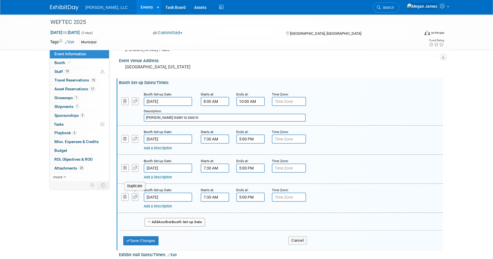
click at [133, 196] on icon "button" at bounding box center [135, 197] width 4 height 4
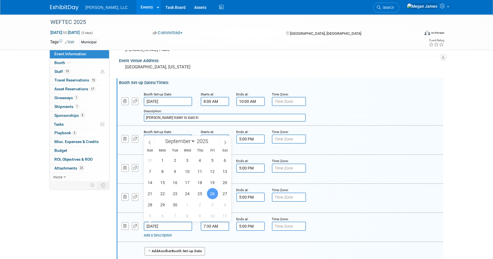
click at [182, 225] on input "Sep 26, 2025" at bounding box center [168, 225] width 48 height 9
click at [225, 196] on span "27" at bounding box center [224, 193] width 11 height 11
type input "Sep 27, 2025"
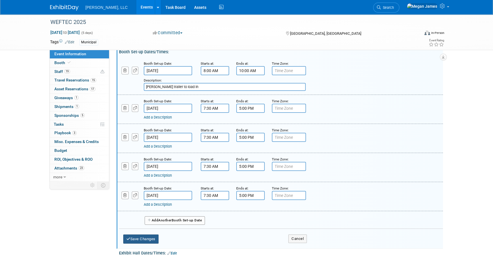
scroll to position [129, 0]
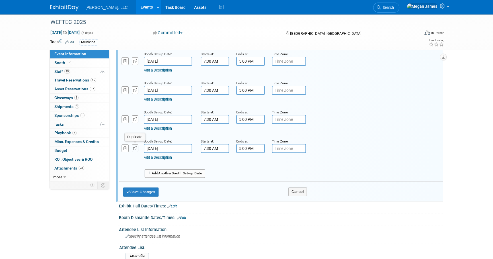
click at [136, 146] on icon "button" at bounding box center [135, 148] width 4 height 4
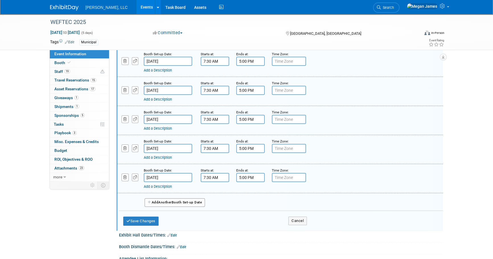
click at [172, 176] on input "Sep 27, 2025" at bounding box center [168, 177] width 48 height 9
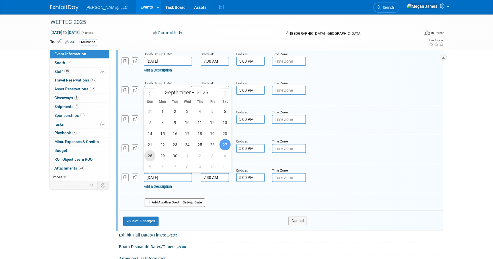
click at [152, 156] on span "28" at bounding box center [149, 155] width 11 height 11
type input "Sep 28, 2025"
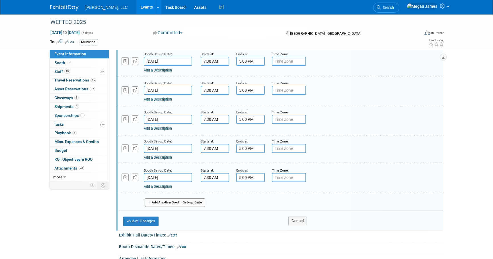
click at [360, 182] on div "Add a Description Description:" at bounding box center [265, 185] width 243 height 7
click at [155, 219] on button "Save Changes" at bounding box center [140, 220] width 35 height 9
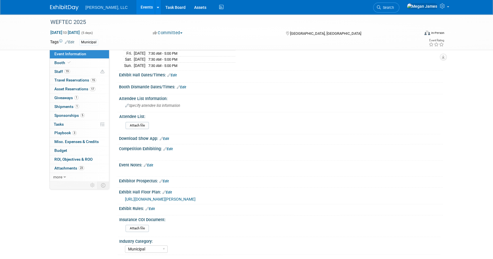
scroll to position [26, 0]
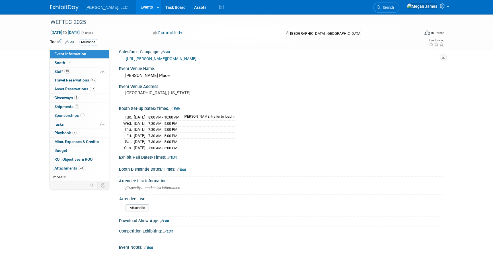
click at [178, 109] on link "Edit" at bounding box center [174, 109] width 9 height 4
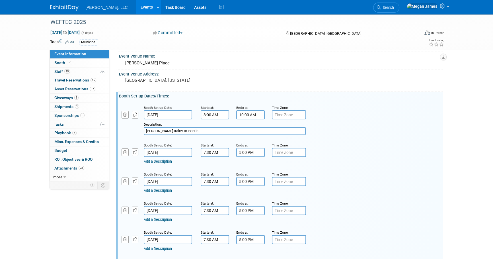
scroll to position [103, 0]
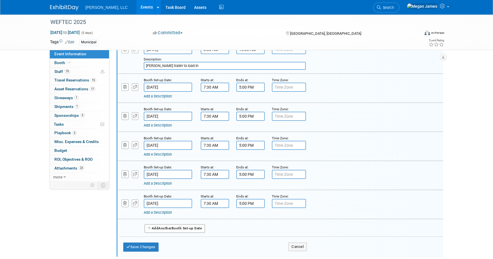
click at [253, 203] on input "5:00 PM" at bounding box center [250, 203] width 28 height 9
drag, startPoint x: 255, startPoint y: 203, endPoint x: 234, endPoint y: 201, distance: 21.6
click at [234, 201] on div "Ends at: 5:00 PM 05 : 00 PM 12 01 02 03 04 05 06 07 08 09 10 11 00 05 10 15 20 …" at bounding box center [250, 200] width 36 height 15
type input "6:00 PM"
click at [146, 246] on button "Save Changes" at bounding box center [140, 246] width 35 height 9
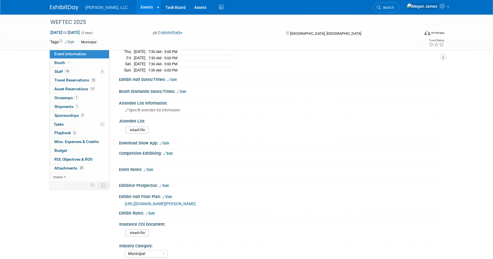
click at [174, 79] on link "Edit" at bounding box center [171, 80] width 9 height 4
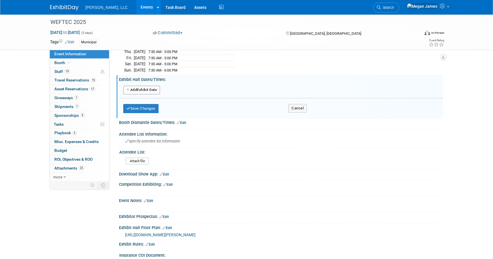
click at [153, 89] on button "Add Another Exhibit Date" at bounding box center [141, 90] width 37 height 9
select select "8"
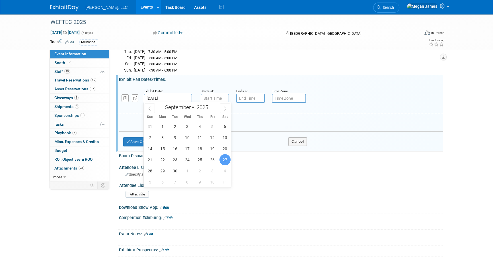
click at [171, 96] on input "Sep 27, 2025" at bounding box center [168, 98] width 48 height 9
click at [163, 172] on span "29" at bounding box center [162, 170] width 11 height 11
type input "Sep 29, 2025"
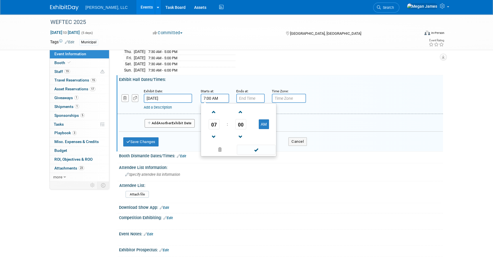
click at [210, 100] on input "7:00 AM" at bounding box center [215, 98] width 28 height 9
drag, startPoint x: 220, startPoint y: 97, endPoint x: 195, endPoint y: 96, distance: 25.1
click at [195, 96] on div "Exhibit Date: Sep 29, 2025 Starts at: 7:00 AM 07 : 00 AM 12 01 02 03 04 05 06 0…" at bounding box center [279, 99] width 325 height 29
type input "8:30 AM"
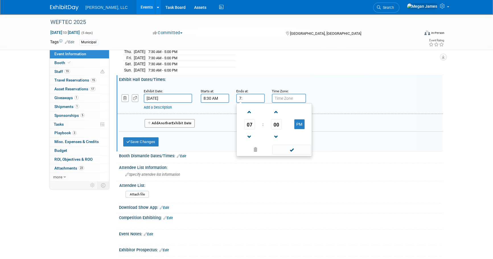
type input "7"
type input "5:30 PM"
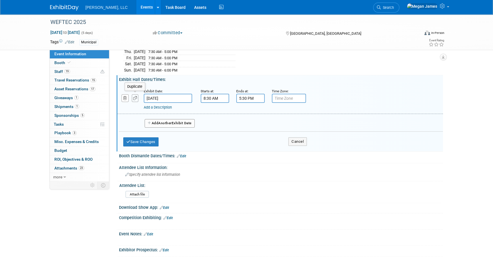
click at [133, 96] on icon "button" at bounding box center [135, 98] width 4 height 4
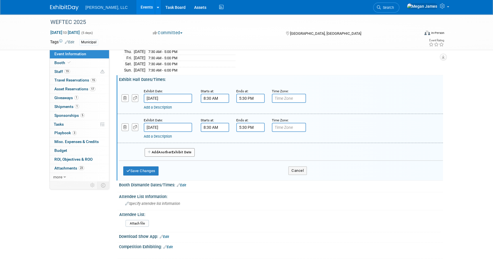
click at [162, 128] on input "Sep 29, 2025" at bounding box center [168, 127] width 48 height 9
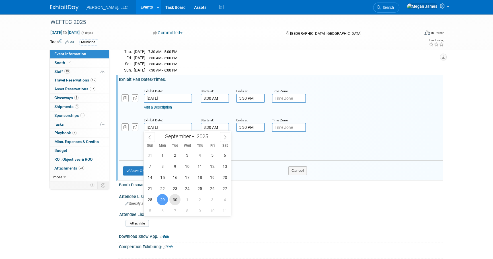
click at [172, 202] on span "30" at bounding box center [174, 199] width 11 height 11
type input "Sep 30, 2025"
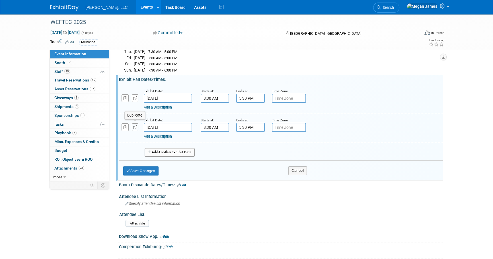
click at [135, 127] on icon "button" at bounding box center [135, 127] width 4 height 4
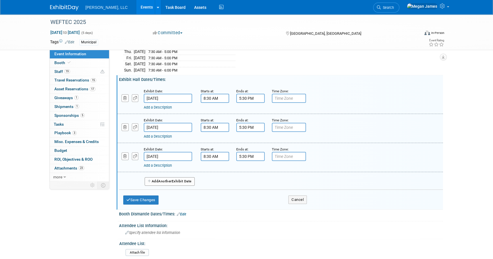
click at [168, 156] on input "Sep 30, 2025" at bounding box center [168, 156] width 48 height 9
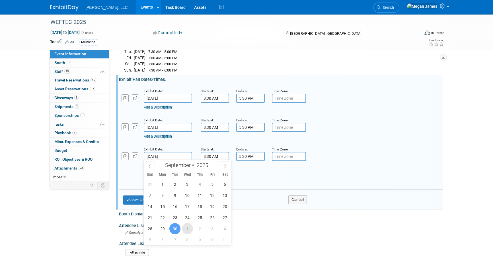
click at [187, 228] on span "1" at bounding box center [187, 228] width 11 height 11
type input "Oct 1, 2025"
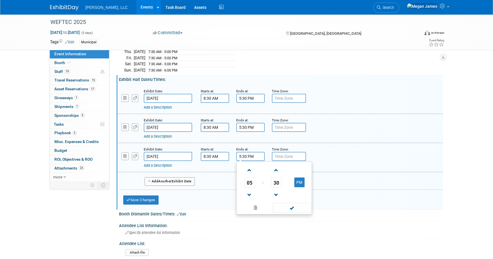
click at [251, 155] on input "5:30 PM" at bounding box center [250, 156] width 28 height 9
drag, startPoint x: 255, startPoint y: 154, endPoint x: 223, endPoint y: 150, distance: 32.6
click at [223, 150] on div "Exhibit Date: Oct 1, 2025 Starts at: 8:30 AM Ends at: 5:30 PM 05 : 30 PM 12 01 …" at bounding box center [279, 157] width 325 height 29
type input "3:30 PM"
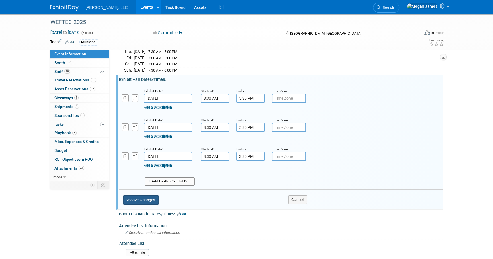
click at [147, 200] on button "Save Changes" at bounding box center [140, 199] width 35 height 9
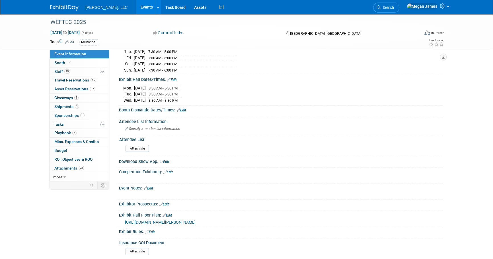
drag, startPoint x: 184, startPoint y: 107, endPoint x: 220, endPoint y: 111, distance: 36.3
click at [184, 108] on link "Edit" at bounding box center [181, 110] width 9 height 4
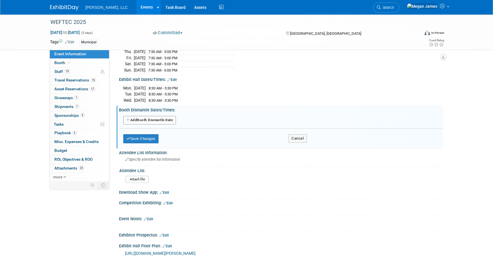
click at [158, 118] on button "Add Another Booth Dismantle Date" at bounding box center [149, 120] width 53 height 9
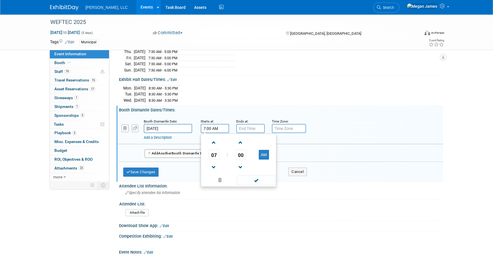
click at [215, 125] on input "7:00 AM" at bounding box center [215, 128] width 28 height 9
drag, startPoint x: 221, startPoint y: 125, endPoint x: 192, endPoint y: 125, distance: 28.7
click at [192, 125] on div "Booth Dismantle Date: Oct 1, 2025 Starts at: 7:00 AM 07 : 00 AM 12 01 02 03 04 …" at bounding box center [279, 129] width 325 height 29
type input "3:30 PM"
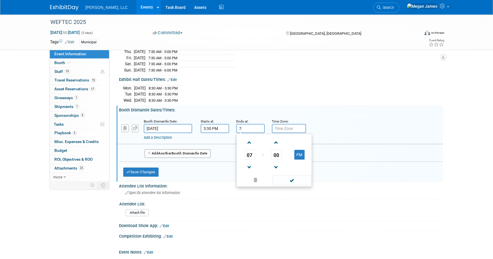
type input "7"
type input "9:30 PM"
click at [154, 152] on button "Add Another Booth Dismantle Date" at bounding box center [178, 153] width 66 height 9
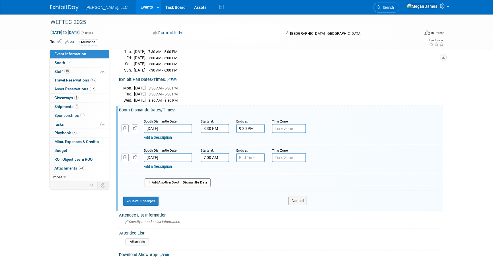
click at [220, 155] on input "7:00 AM" at bounding box center [215, 157] width 28 height 9
drag, startPoint x: 193, startPoint y: 155, endPoint x: 188, endPoint y: 154, distance: 5.2
click at [188, 154] on div "Booth Dismantle Date: Oct 2, 2025 Starts at: 7:00 AM 07 : 00 AM 12 01 02 03 04 …" at bounding box center [279, 158] width 325 height 29
type input "7:30 AM"
type input "7"
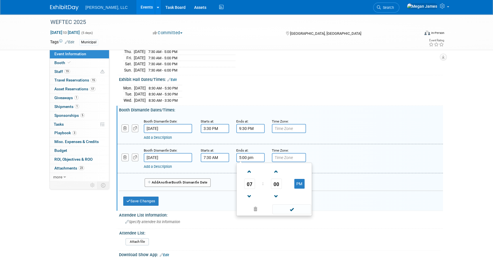
type input "5:00 PM"
click at [135, 155] on icon "button" at bounding box center [135, 157] width 4 height 4
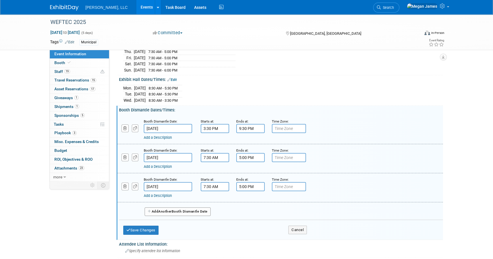
click at [180, 178] on div "Booth Dismantle Date:" at bounding box center [168, 179] width 48 height 6
click at [182, 183] on input "Oct 2, 2025" at bounding box center [168, 186] width 48 height 9
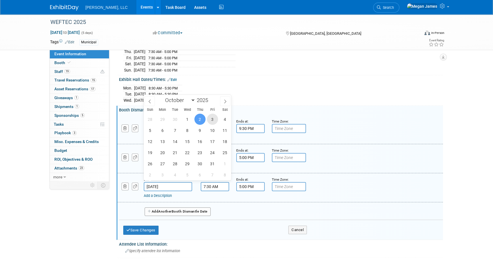
click at [212, 119] on span "3" at bounding box center [212, 118] width 11 height 11
type input "Oct 3, 2025"
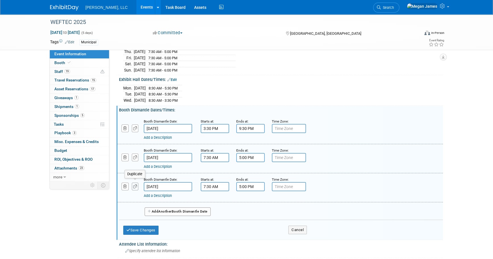
click at [135, 185] on button "button" at bounding box center [135, 186] width 7 height 8
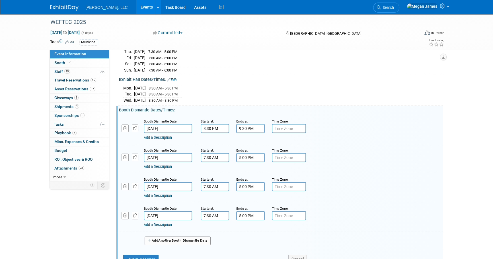
click at [165, 211] on input "Oct 3, 2025" at bounding box center [168, 215] width 48 height 9
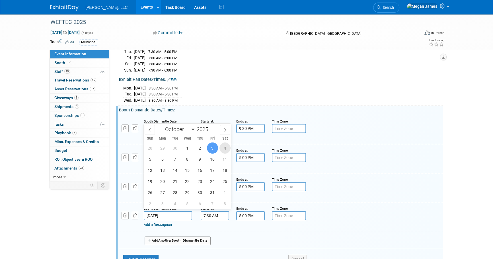
click at [225, 145] on span "4" at bounding box center [224, 147] width 11 height 11
type input "Oct 4, 2025"
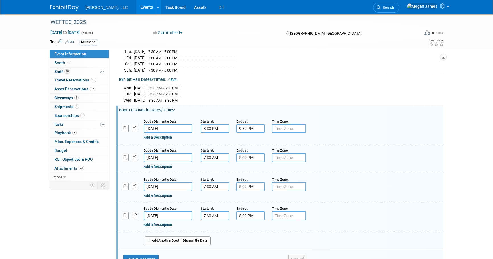
click at [162, 224] on div "Add a Description" at bounding box center [265, 224] width 243 height 5
click at [164, 222] on link "Add a Description" at bounding box center [158, 224] width 28 height 4
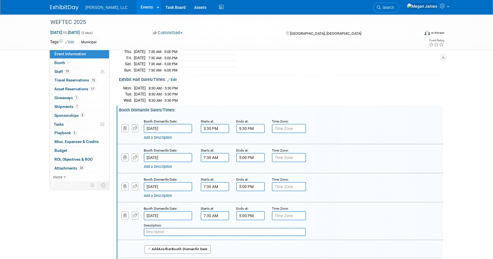
paste input "All exhibitor materials must be removed from the exhibit facility by Octobe"
type input "All exhibitor materials must be removed from the exhibit facility by Octobe"
click at [352, 230] on div "Description:" at bounding box center [265, 229] width 243 height 14
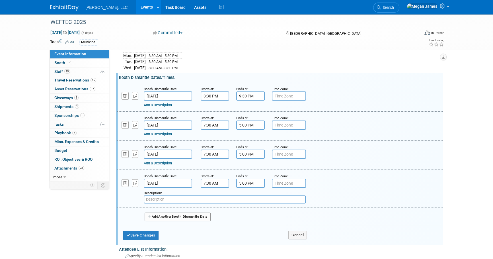
scroll to position [181, 0]
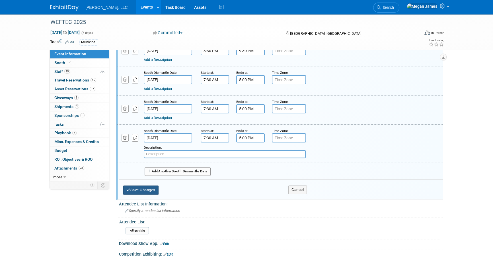
click at [148, 185] on button "Save Changes" at bounding box center [140, 189] width 35 height 9
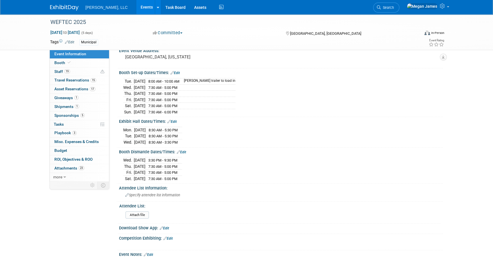
scroll to position [51, 0]
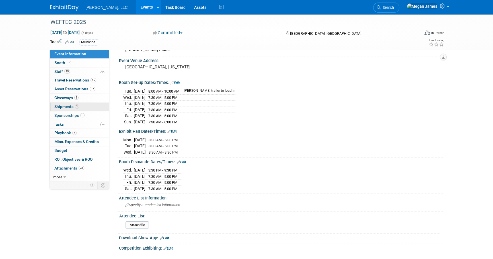
click at [86, 107] on link "1 Shipments 1" at bounding box center [79, 106] width 59 height 9
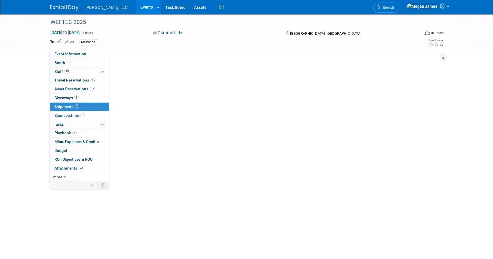
scroll to position [0, 0]
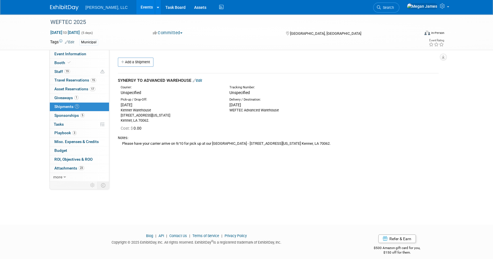
click at [139, 160] on div "Event Website: Edit https://www.weftec.org/about/about-weftec/ Salesforce Campa…" at bounding box center [275, 115] width 333 height 131
drag, startPoint x: 164, startPoint y: 141, endPoint x: 333, endPoint y: 145, distance: 168.2
click at [333, 145] on div "SYNERGY TO ADVANCED WAREHOUSE Edit Courier: Unspecified 0.00" at bounding box center [277, 110] width 329 height 84
drag, startPoint x: 333, startPoint y: 145, endPoint x: 317, endPoint y: 183, distance: 41.4
click at [318, 183] on div "WEFTEC 2025 Sep 27, 2025 to Oct 1, 2025 (5 days) Sep 27, 2025 to Oct 1, 2025 Co…" at bounding box center [246, 114] width 493 height 200
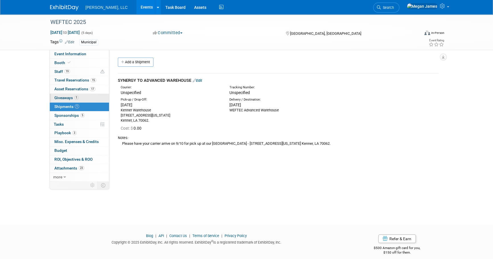
click at [88, 98] on link "1 Giveaways 1" at bounding box center [79, 98] width 59 height 9
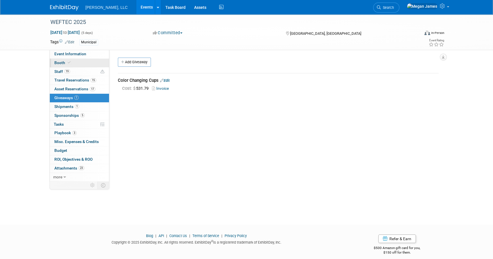
click at [88, 62] on link "Booth" at bounding box center [79, 63] width 59 height 9
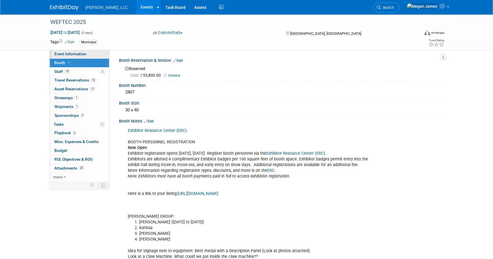
click at [90, 54] on link "Event Information" at bounding box center [79, 54] width 59 height 9
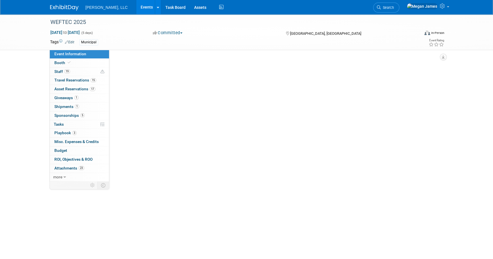
select select "Municipal"
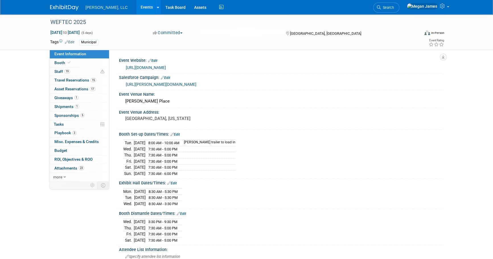
scroll to position [103, 0]
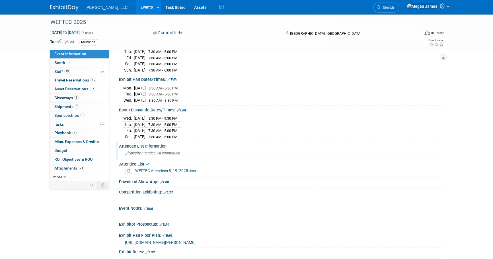
click at [181, 149] on div "Specify attendee list information" at bounding box center [280, 152] width 315 height 9
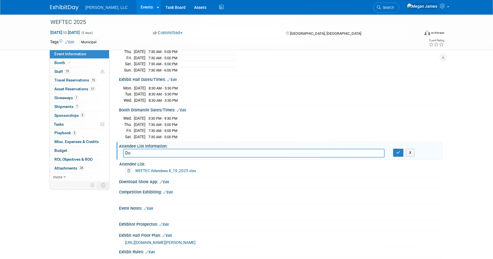
type input "D"
click at [181, 150] on input "text" at bounding box center [253, 152] width 261 height 9
click at [395, 149] on button "button" at bounding box center [398, 152] width 10 height 8
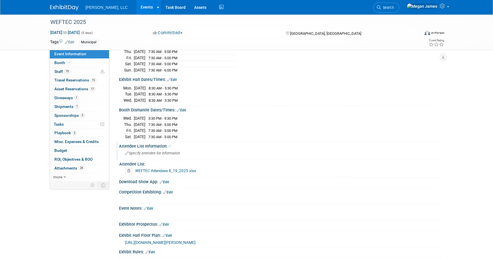
click at [443, 170] on div "Event Information Event Info Booth Booth 19 Staff 19 Staff 15 Travel Reservatio…" at bounding box center [246, 104] width 401 height 387
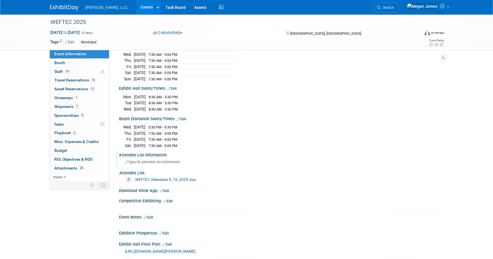
scroll to position [0, 0]
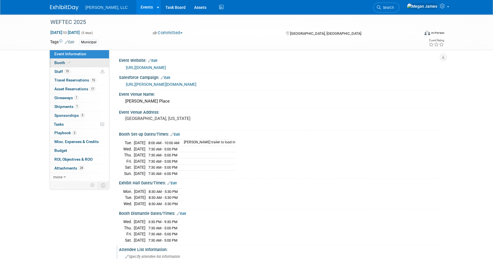
click at [69, 61] on icon at bounding box center [69, 62] width 3 height 3
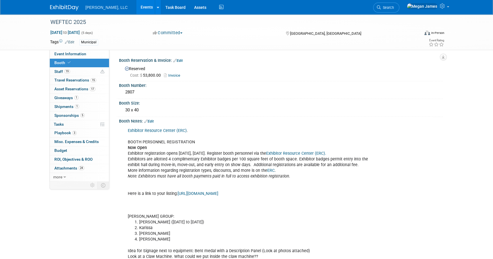
click at [152, 119] on link "Edit" at bounding box center [148, 121] width 9 height 4
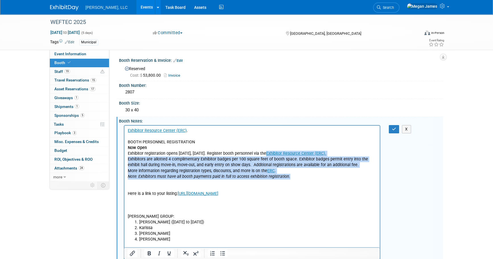
drag, startPoint x: 319, startPoint y: 175, endPoint x: 329, endPoint y: 154, distance: 23.7
click at [329, 154] on p "Exhibitor Resource Center (ERC) . BOOTH PERSONNEL REGISTRATION Now Open Exhibit…" at bounding box center [252, 172] width 249 height 91
click at [330, 154] on p "Exhibitor Resource Center (ERC) . BOOTH PERSONNEL REGISTRATION Now Open Exhibit…" at bounding box center [252, 172] width 249 height 91
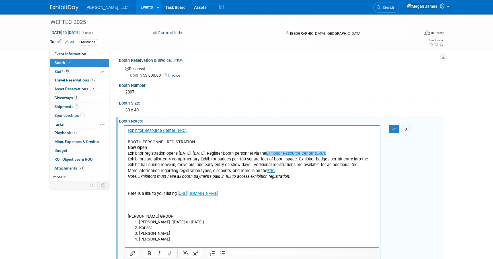
click at [259, 152] on p "Exhibitor Resource Center (ERC) . BOOTH PERSONNEL REGISTRATION Now Open Exhibit…" at bounding box center [252, 172] width 249 height 91
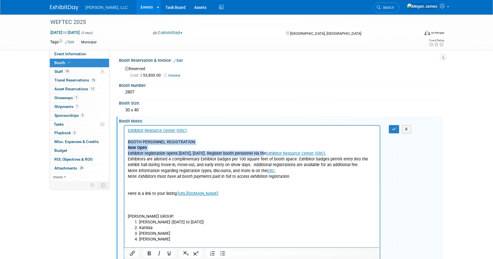
drag, startPoint x: 262, startPoint y: 152, endPoint x: 247, endPoint y: 266, distance: 115.1
drag, startPoint x: 228, startPoint y: 148, endPoint x: 241, endPoint y: 271, distance: 122.7
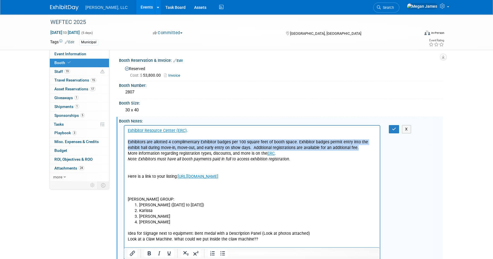
drag, startPoint x: 362, startPoint y: 146, endPoint x: 245, endPoint y: 265, distance: 166.8
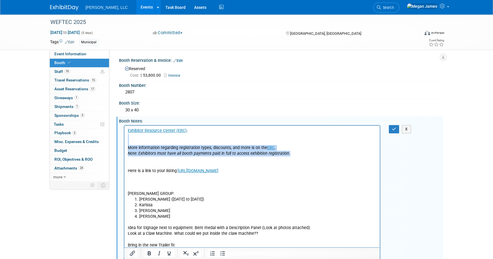
drag, startPoint x: 294, startPoint y: 154, endPoint x: 234, endPoint y: 268, distance: 128.5
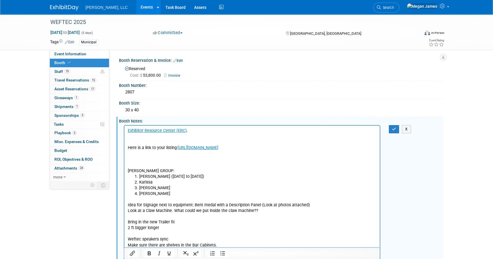
click at [161, 139] on p "Exhibitor Resource Center (ERC) . Here is a link to your listing: https://wefte…" at bounding box center [252, 150] width 249 height 46
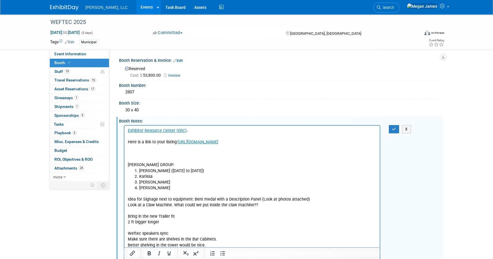
click at [182, 153] on p "Exhibitor Resource Center (ERC) . Here is a link to your listing: https://wefte…" at bounding box center [252, 147] width 249 height 40
click at [157, 185] on li "Jen" at bounding box center [257, 188] width 237 height 6
drag, startPoint x: 158, startPoint y: 187, endPoint x: 126, endPoint y: 163, distance: 40.8
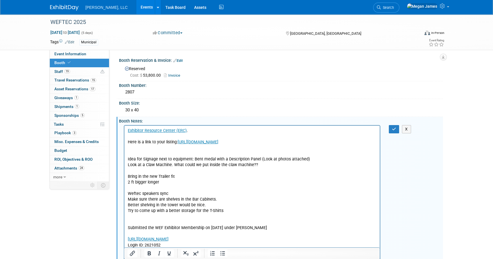
click at [268, 167] on p "Idea for Signage next to equipment: Bent medal with a Description Panel (Look a…" at bounding box center [252, 227] width 249 height 154
drag, startPoint x: 267, startPoint y: 163, endPoint x: 207, endPoint y: 159, distance: 60.8
click at [207, 159] on p "Idea for Signage next to equipment: Bent medal with a Description Panel (Look a…" at bounding box center [252, 227] width 249 height 154
click at [192, 153] on p "Idea for Signage next to equipment: Bent medal with a Description Panel (Look a…" at bounding box center [252, 227] width 249 height 154
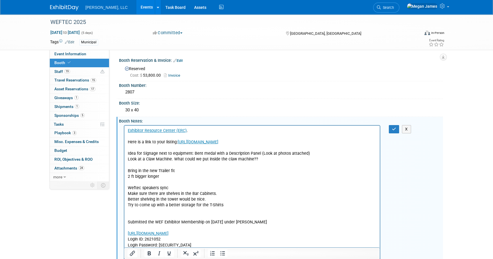
click at [276, 161] on p "Exhibitor Resource Center (ERC) . Here is a link to your listing: https://wefte…" at bounding box center [252, 212] width 249 height 171
drag, startPoint x: 322, startPoint y: 154, endPoint x: 312, endPoint y: 160, distance: 11.6
click at [322, 154] on p "Exhibitor Resource Center (ERC) . Here is a link to your listing: https://wefte…" at bounding box center [252, 212] width 249 height 171
click at [305, 162] on p "Exhibitor Resource Center (ERC) . Here is a link to your listing: https://wefte…" at bounding box center [252, 212] width 249 height 171
click at [252, 176] on p "Exhibitor Resource Center (ERC) . Here is a link to your listing: https://wefte…" at bounding box center [252, 212] width 249 height 171
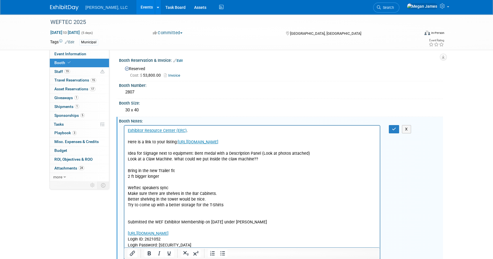
click at [239, 185] on p "Exhibitor Resource Center (ERC) . Here is a link to your listing: https://wefte…" at bounding box center [252, 212] width 249 height 171
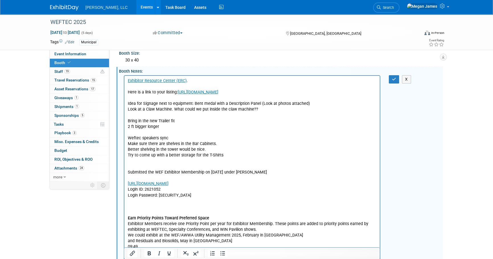
scroll to position [51, 0]
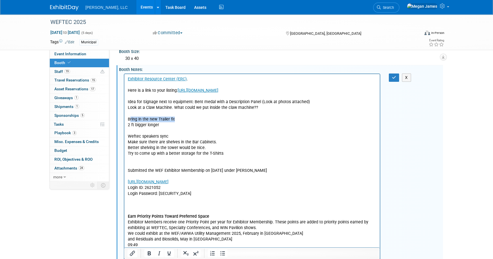
drag, startPoint x: 129, startPoint y: 118, endPoint x: 187, endPoint y: 119, distance: 58.0
click at [187, 119] on p "Exhibitor Resource Center (ERC) . Here is a link to your listing: https://wefte…" at bounding box center [252, 161] width 249 height 171
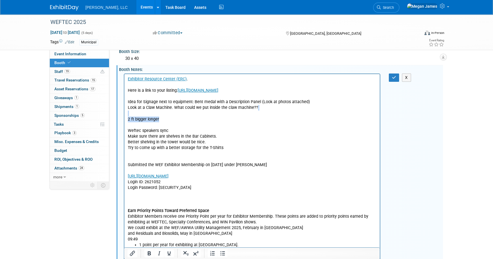
drag, startPoint x: 166, startPoint y: 120, endPoint x: 125, endPoint y: 115, distance: 41.9
click at [125, 115] on html "Exhibitor Resource Center (ERC) . Here is a link to your listing: https://wefte…" at bounding box center [251, 198] width 255 height 248
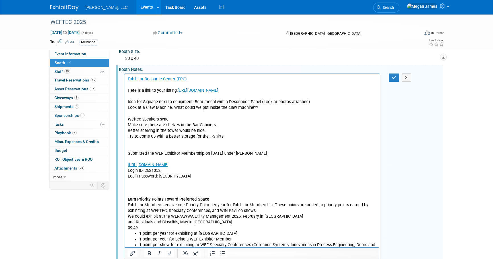
click at [180, 119] on p "Exhibitor Resource Center (ERC) . Here is a link to your listing: https://wefte…" at bounding box center [252, 153] width 249 height 154
drag, startPoint x: 130, startPoint y: 123, endPoint x: 218, endPoint y: 125, distance: 87.6
click at [218, 125] on p "Exhibitor Resource Center (ERC) . Here is a link to your listing: https://wefte…" at bounding box center [252, 153] width 249 height 154
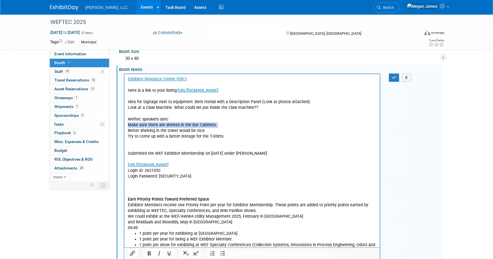
click at [218, 125] on p "Exhibitor Resource Center (ERC) . Here is a link to your listing: https://wefte…" at bounding box center [252, 153] width 249 height 154
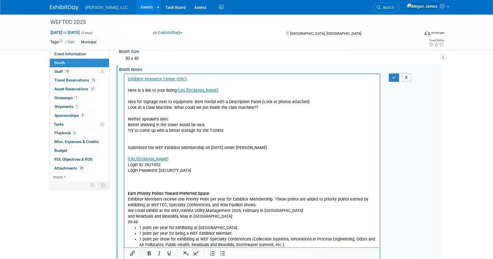
click at [212, 125] on p "Exhibitor Resource Center (ERC) . Here is a link to your listing: https://wefte…" at bounding box center [252, 150] width 249 height 148
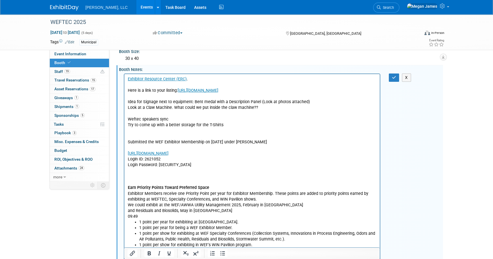
click at [230, 125] on p "Exhibitor Resource Center (ERC) . Here is a link to your listing: https://wefte…" at bounding box center [252, 147] width 249 height 143
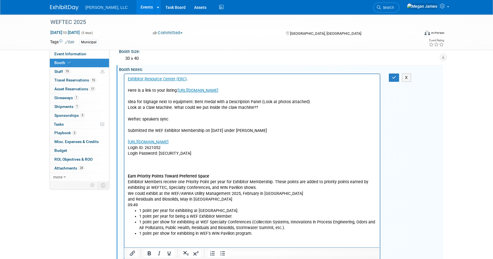
click at [288, 127] on p "Exhibitor Resource Center (ERC) . Here is a link to your listing: https://wefte…" at bounding box center [252, 141] width 249 height 131
click at [255, 159] on p "Exhibitor Resource Center (ERC) . Here is a link to your listing: https://wefte…" at bounding box center [252, 141] width 249 height 131
drag, startPoint x: 232, startPoint y: 131, endPoint x: 126, endPoint y: 130, distance: 105.8
click at [126, 130] on html "Exhibitor Resource Center (ERC) . Here is a link to your listing: https://wefte…" at bounding box center [251, 181] width 255 height 214
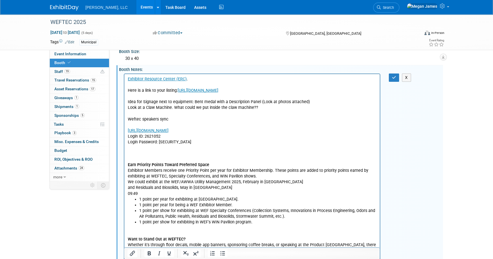
click at [239, 146] on p "Exhibitor Resource Center (ERC) . Here is a link to your listing: https://wefte…" at bounding box center [252, 136] width 249 height 120
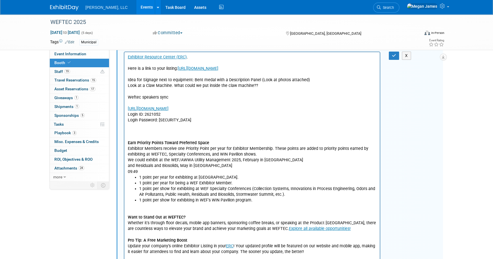
scroll to position [103, 0]
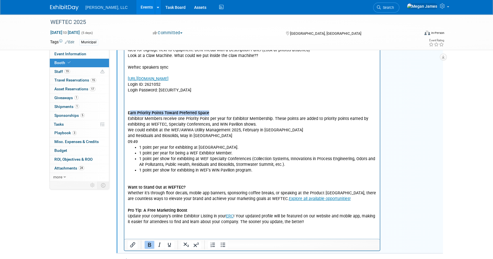
drag, startPoint x: 130, startPoint y: 113, endPoint x: 226, endPoint y: 113, distance: 96.2
click at [226, 113] on p "Exhibitor Resource Center (ERC) . Here is a link to your listing: https://wefte…" at bounding box center [252, 84] width 249 height 120
click at [229, 127] on p "Exhibitor Resource Center (ERC) . Here is a link to your listing: https://wefte…" at bounding box center [252, 84] width 249 height 120
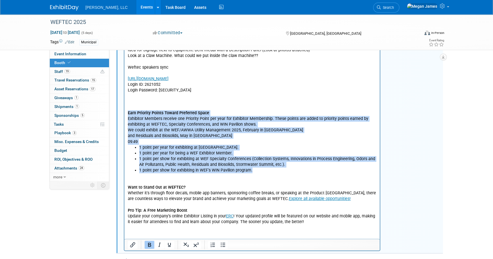
drag, startPoint x: 257, startPoint y: 171, endPoint x: 248, endPoint y: 132, distance: 40.6
click at [124, 110] on html "Exhibitor Resource Center (ERC) . Here is a link to your listing: https://wefte…" at bounding box center [251, 123] width 255 height 202
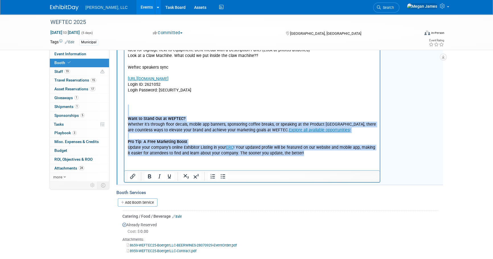
drag, startPoint x: 313, startPoint y: 151, endPoint x: 128, endPoint y: 114, distance: 189.2
click at [128, 114] on p "Want to Stand Out at WEFTEC? Whether it's through floor decals, mobile app bann…" at bounding box center [252, 129] width 249 height 51
click at [333, 152] on p "Want to Stand Out at WEFTEC? Whether it's through floor decals, mobile app bann…" at bounding box center [252, 129] width 249 height 51
drag, startPoint x: 320, startPoint y: 152, endPoint x: 127, endPoint y: 115, distance: 196.9
click at [127, 115] on html "Exhibitor Resource Center (ERC) . Here is a link to your listing: https://wefte…" at bounding box center [251, 89] width 255 height 134
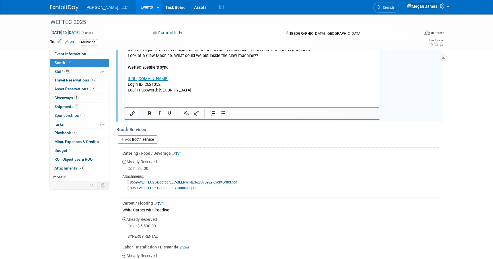
click at [209, 93] on html "Exhibitor Resource Center (ERC) . Here is a link to your listing: https://wefte…" at bounding box center [251, 57] width 255 height 71
click at [251, 154] on div "Catering / Food / Beverage Edit" at bounding box center [280, 153] width 316 height 6
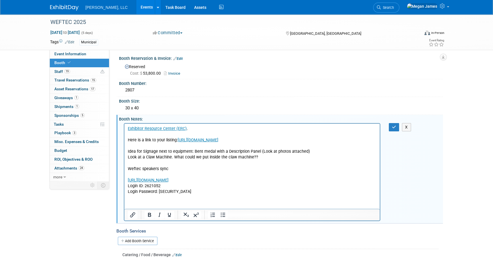
scroll to position [0, 0]
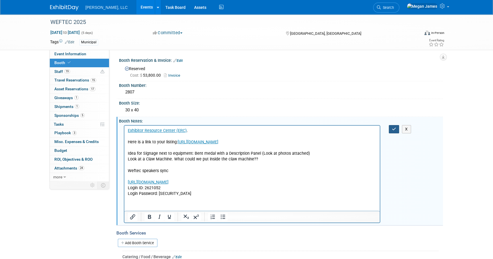
click at [396, 127] on button "button" at bounding box center [394, 129] width 11 height 8
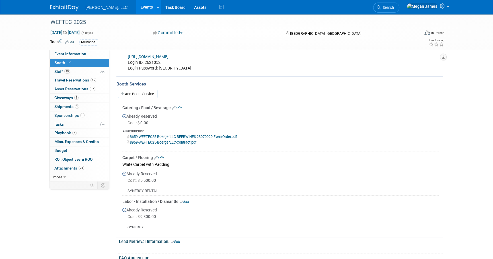
scroll to position [155, 0]
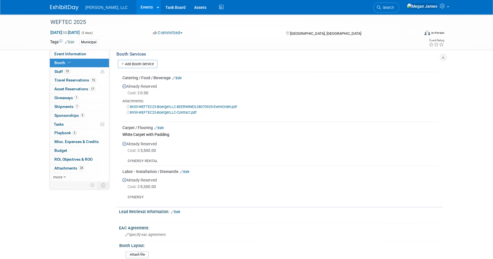
drag, startPoint x: 201, startPoint y: 169, endPoint x: 202, endPoint y: 141, distance: 28.2
click at [201, 169] on div "Labor - Installation / Dismantle Edit" at bounding box center [280, 171] width 316 height 6
click at [187, 105] on link "8659-WEFTEC25-BoergerLLC-BEERWINES-28070929-EventOrder.pdf" at bounding box center [182, 106] width 110 height 4
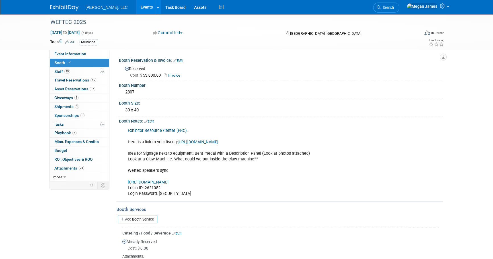
scroll to position [77, 0]
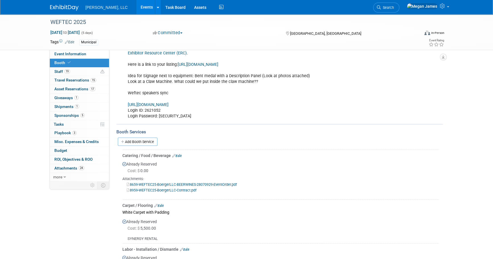
drag, startPoint x: 122, startPoint y: 10, endPoint x: 112, endPoint y: 8, distance: 10.2
click at [136, 10] on link "Events" at bounding box center [146, 7] width 21 height 14
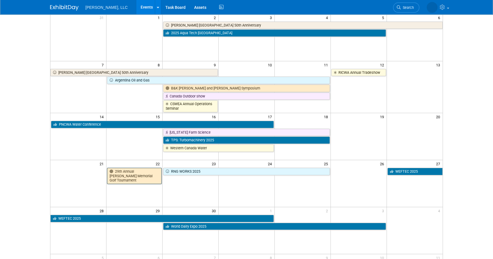
scroll to position [51, 0]
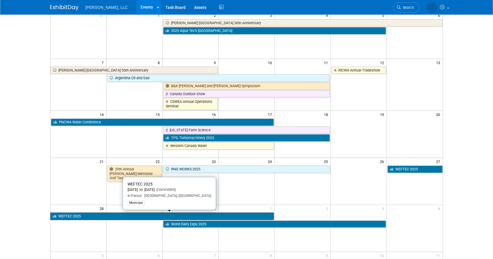
click at [94, 216] on link "WEFTEC 2025" at bounding box center [161, 215] width 223 height 7
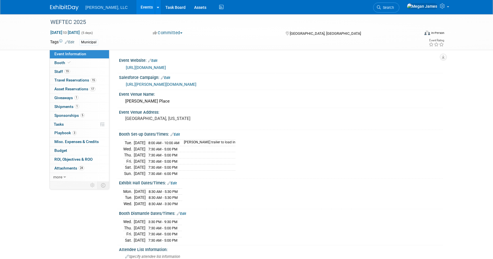
select select "Municipal"
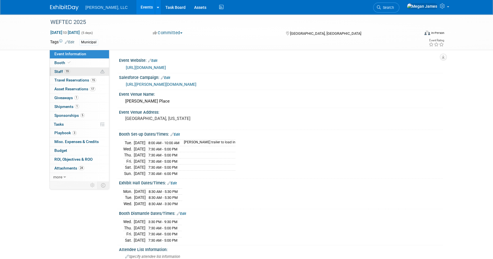
click at [86, 71] on link "19 Staff 19" at bounding box center [79, 71] width 59 height 9
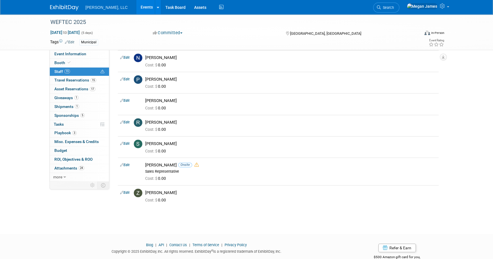
scroll to position [310, 0]
drag, startPoint x: 143, startPoint y: 165, endPoint x: 181, endPoint y: 185, distance: 43.6
drag, startPoint x: 181, startPoint y: 185, endPoint x: 198, endPoint y: 232, distance: 50.2
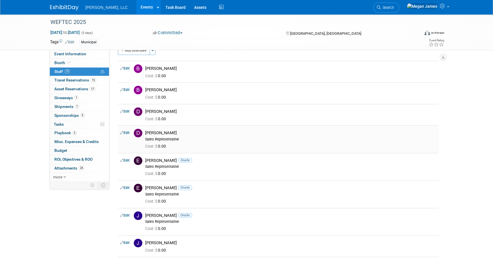
scroll to position [0, 0]
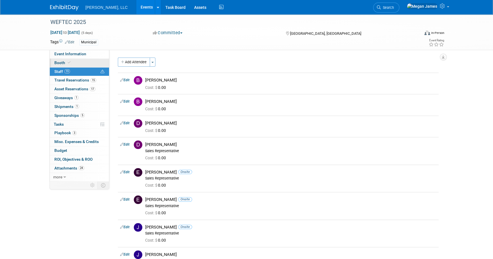
click at [80, 63] on link "Booth" at bounding box center [79, 63] width 59 height 9
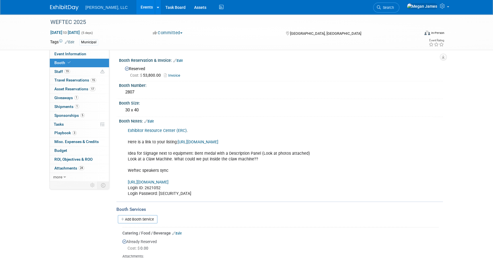
drag, startPoint x: 157, startPoint y: 185, endPoint x: 119, endPoint y: 106, distance: 87.8
click at [71, 73] on link "19 Staff 19" at bounding box center [79, 71] width 59 height 9
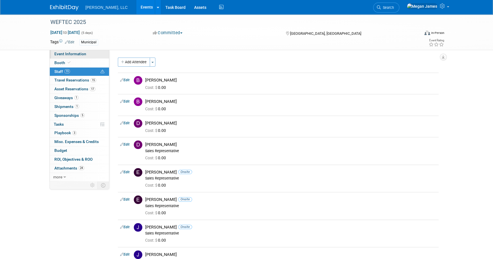
click at [82, 53] on span "Event Information" at bounding box center [70, 53] width 32 height 5
select select "Municipal"
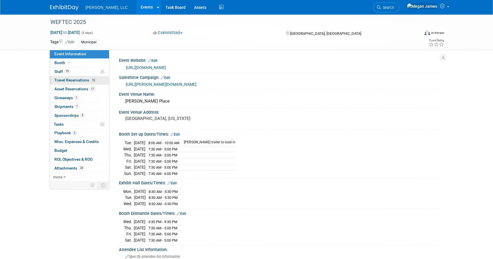
click at [95, 82] on span "15" at bounding box center [93, 80] width 6 height 4
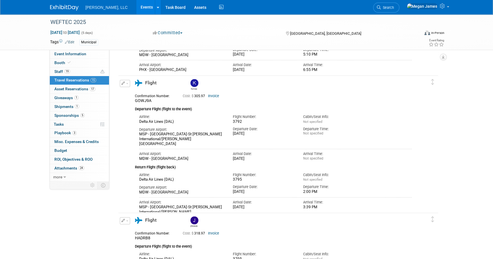
scroll to position [1086, 0]
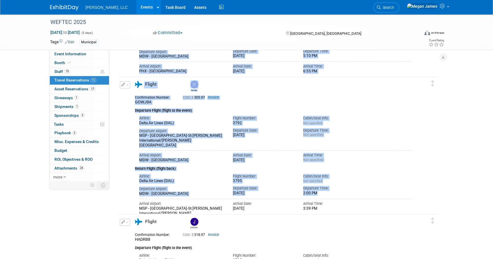
drag, startPoint x: 219, startPoint y: 193, endPoint x: 111, endPoint y: 126, distance: 127.4
click at [424, 184] on div "Edit Reservation Karissa" at bounding box center [273, 150] width 311 height 139
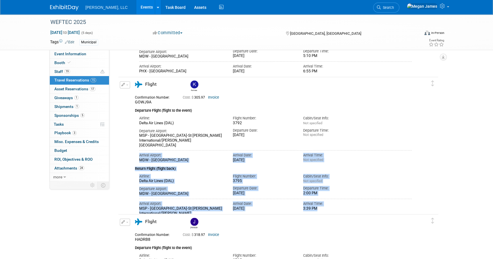
drag, startPoint x: 274, startPoint y: 201, endPoint x: 118, endPoint y: 156, distance: 161.8
click at [118, 156] on div "Edit Reservation Karissa" at bounding box center [273, 150] width 311 height 139
click at [405, 187] on div "Departure Airport: MDW - Chicago Midway International Airport Departure Date: T…" at bounding box center [275, 189] width 281 height 13
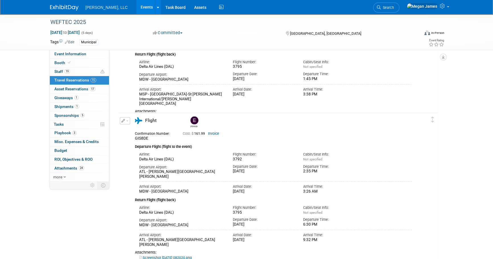
scroll to position [1371, 0]
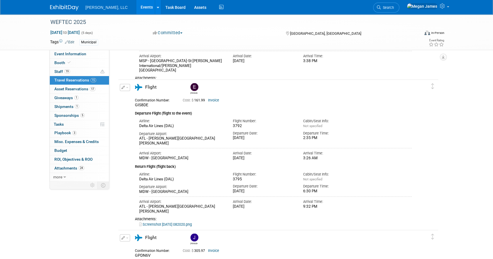
drag, startPoint x: 236, startPoint y: 192, endPoint x: 317, endPoint y: 213, distance: 84.3
click at [317, 213] on div "Confirmation Number: GIS8DE Cost: $ 161.99 Invoice Departure Flight (flight to …" at bounding box center [273, 161] width 276 height 131
click at [170, 222] on link "Screenshot 2025-07-10 082020.png" at bounding box center [165, 224] width 53 height 4
click at [123, 86] on icon "button" at bounding box center [123, 87] width 4 height 3
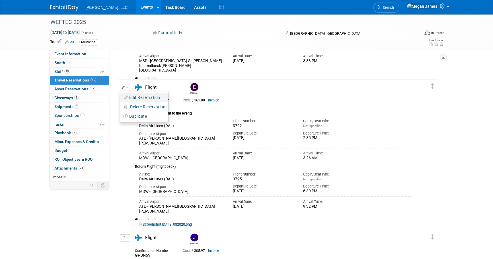
click at [129, 95] on button "Edit Reservation" at bounding box center [144, 97] width 48 height 8
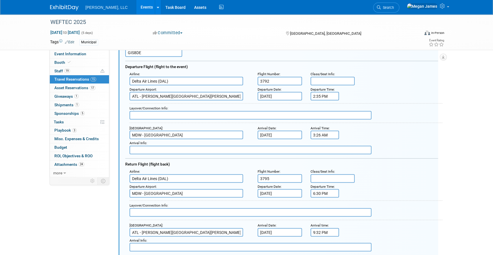
scroll to position [1463, 0]
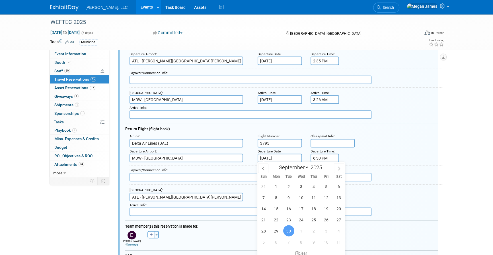
click at [287, 158] on input "Sep 30, 2025" at bounding box center [279, 158] width 44 height 9
click at [303, 231] on span "1" at bounding box center [301, 230] width 11 height 11
type input "Oct 1, 2025"
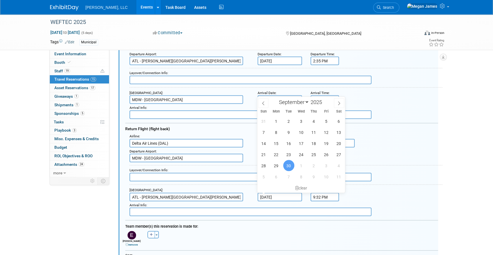
click at [289, 193] on input "Sep 30, 2025" at bounding box center [279, 197] width 44 height 9
click at [304, 165] on span "1" at bounding box center [301, 165] width 11 height 11
type input "Oct 1, 2025"
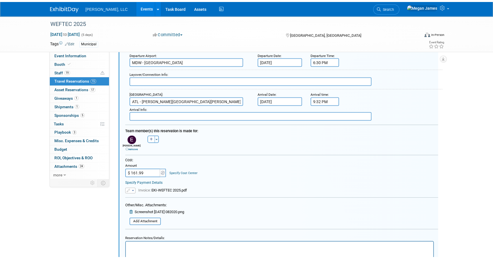
scroll to position [1618, 0]
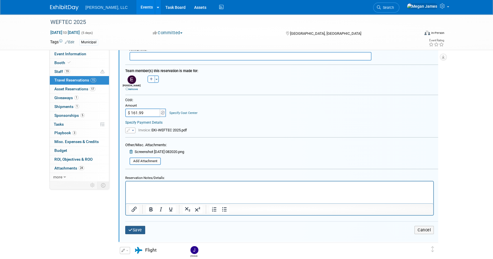
click at [140, 229] on button "Save" at bounding box center [135, 230] width 20 height 8
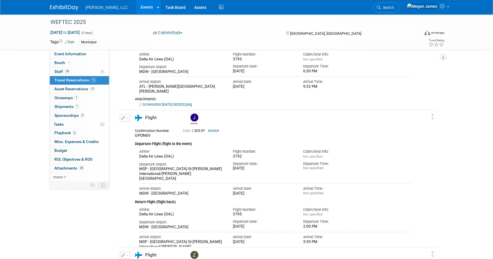
scroll to position [1541, 0]
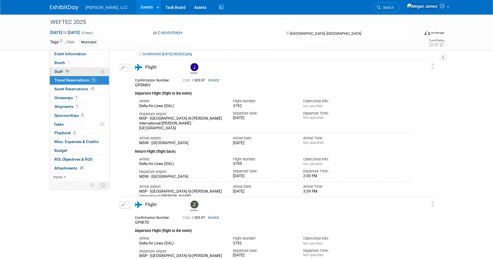
click at [86, 71] on link "19 Staff 19" at bounding box center [79, 71] width 59 height 9
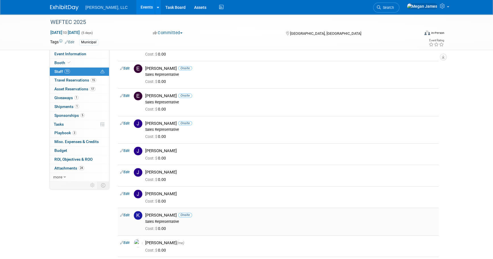
scroll to position [91, 0]
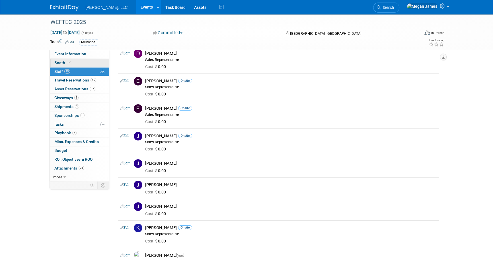
click at [94, 63] on link "Booth" at bounding box center [79, 63] width 59 height 9
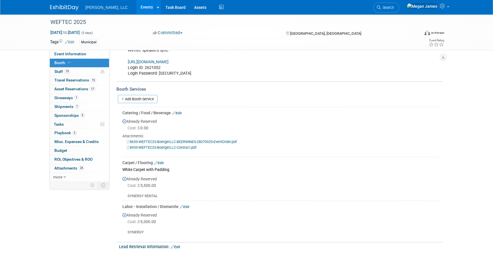
scroll to position [129, 0]
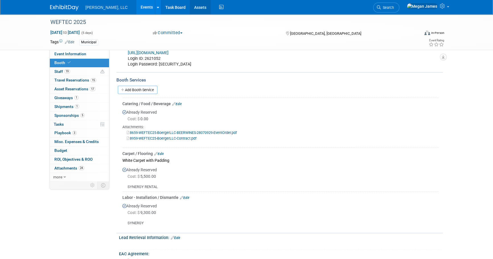
click at [190, 13] on link "Assets" at bounding box center [200, 7] width 21 height 14
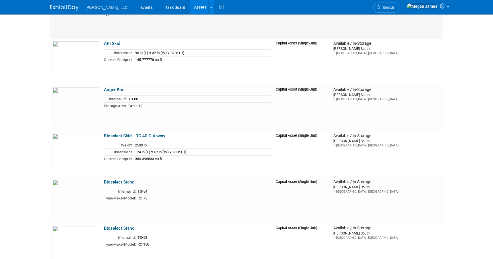
scroll to position [543, 0]
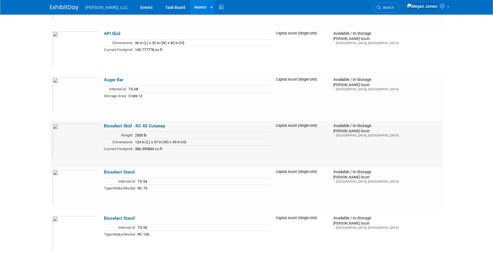
click at [145, 126] on link "Bioselect Skid - RC 40 Cutaway" at bounding box center [134, 125] width 61 height 5
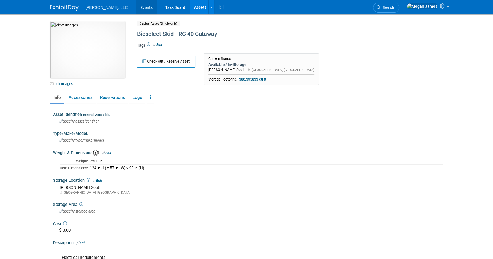
click at [136, 6] on link "Events" at bounding box center [146, 7] width 21 height 14
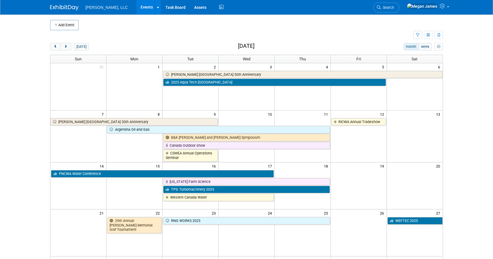
click at [484, 137] on body "[PERSON_NAME], LLC Events Add Event Bulk Upload Events Shareable Event Boards R…" at bounding box center [246, 129] width 493 height 259
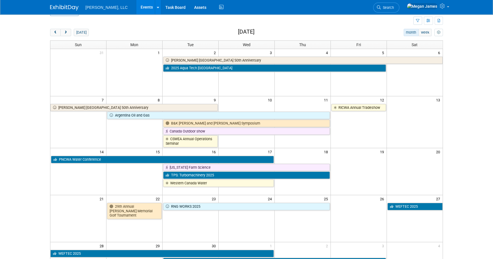
scroll to position [15, 0]
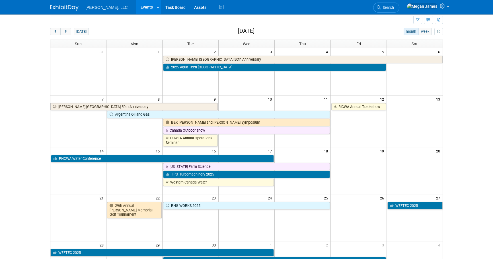
click at [471, 87] on body "[PERSON_NAME], LLC Events Add Event Bulk Upload Events Shareable Event Boards R…" at bounding box center [246, 114] width 493 height 259
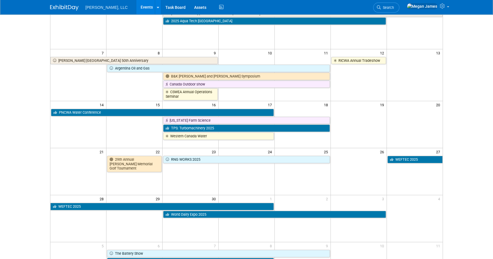
scroll to position [67, 0]
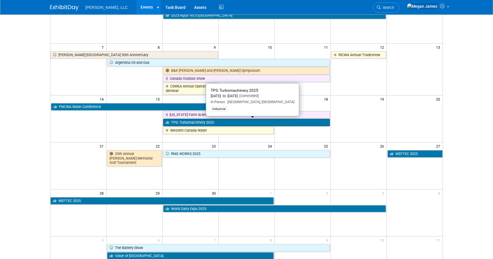
click at [202, 120] on link "TPS: Turbomachinery 2025" at bounding box center [246, 122] width 167 height 7
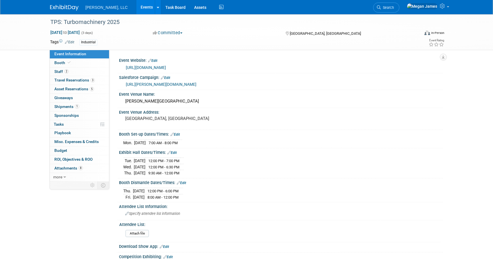
select select "Industrial"
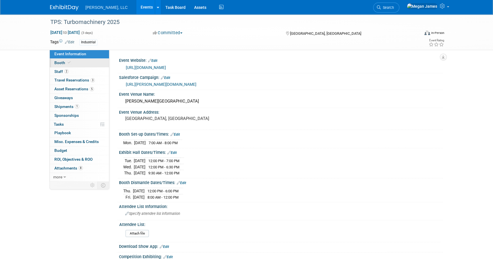
click at [95, 62] on link "Booth" at bounding box center [79, 63] width 59 height 9
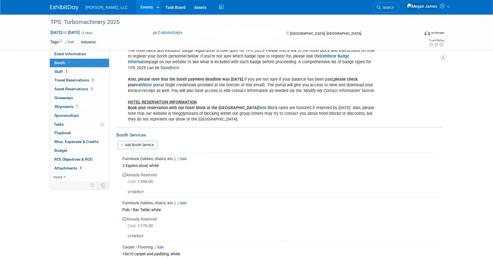
scroll to position [310, 0]
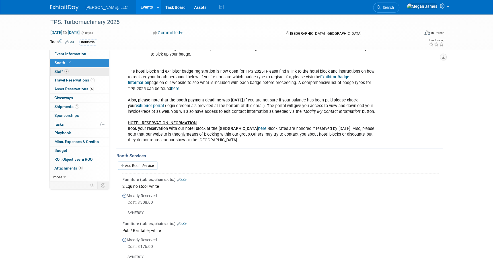
click at [91, 71] on link "2 Staff 2" at bounding box center [79, 71] width 59 height 9
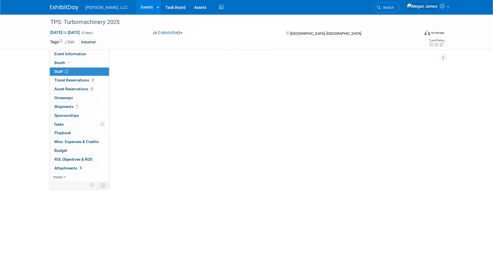
scroll to position [0, 0]
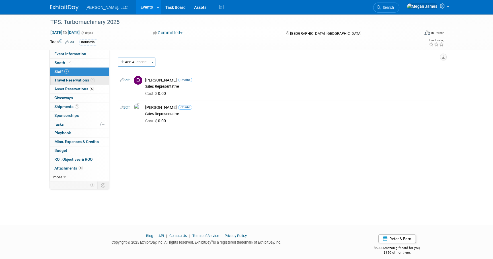
click at [91, 82] on link "3 Travel Reservations 3" at bounding box center [79, 80] width 59 height 9
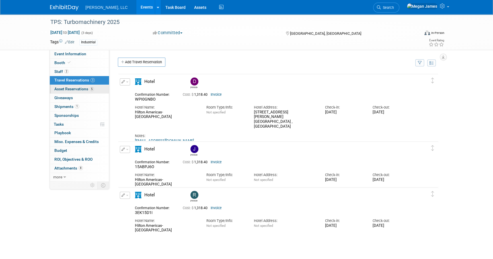
click at [91, 88] on span "5" at bounding box center [92, 89] width 4 height 4
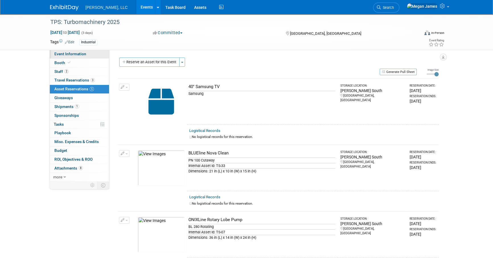
click at [94, 57] on link "Event Information" at bounding box center [79, 54] width 59 height 9
select select "Industrial"
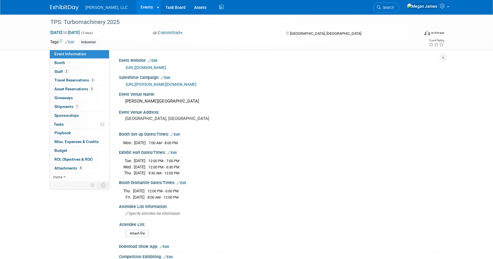
click at [36, 199] on div "TPS: Turbomachinery 2025 [DATE] to [DATE] (3 days) [DATE] to [DATE] Committed C…" at bounding box center [246, 193] width 493 height 359
click at [37, 197] on div "TPS: Turbomachinery 2025 [DATE] to [DATE] (3 days) [DATE] to [DATE] Committed C…" at bounding box center [246, 193] width 493 height 359
click at [190, 7] on link "Assets" at bounding box center [200, 7] width 21 height 14
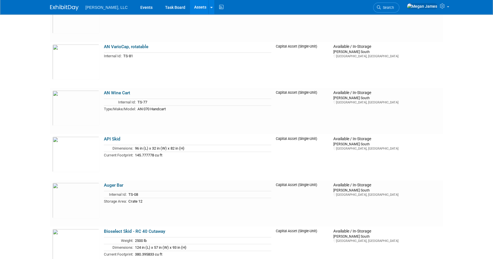
scroll to position [439, 0]
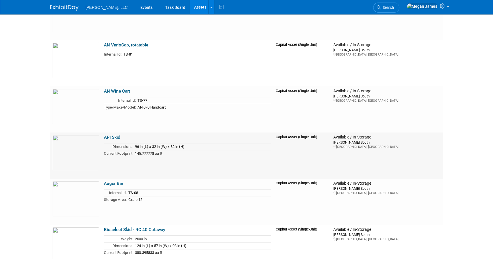
click at [115, 136] on link "API Skid" at bounding box center [112, 137] width 16 height 5
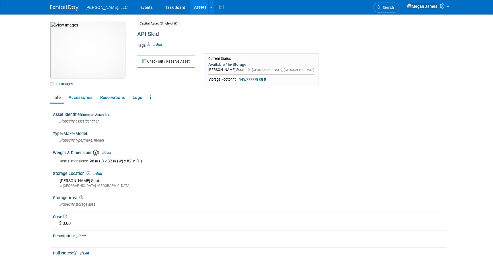
click at [470, 154] on body "[PERSON_NAME], LLC Events Task Board Assets New Asset" at bounding box center [246, 129] width 493 height 259
click at [104, 53] on img at bounding box center [87, 49] width 75 height 57
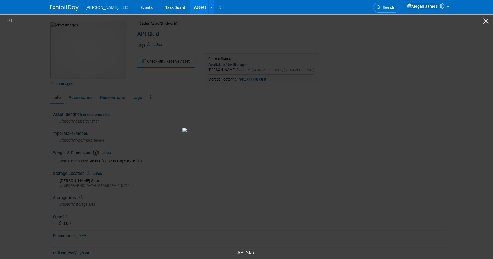
drag, startPoint x: 432, startPoint y: 213, endPoint x: 432, endPoint y: 209, distance: 4.6
click at [432, 212] on picture at bounding box center [246, 129] width 493 height 233
click at [482, 20] on button "Close gallery" at bounding box center [485, 20] width 14 height 13
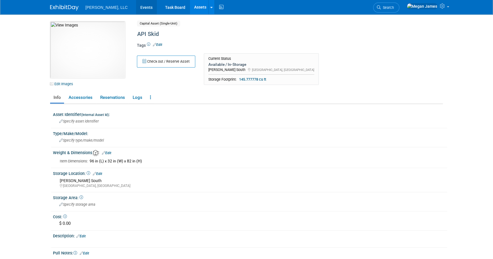
click at [136, 5] on link "Events" at bounding box center [146, 7] width 21 height 14
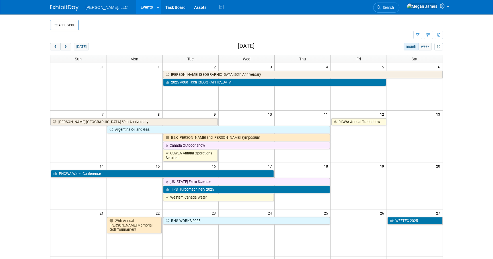
click at [460, 179] on body "Boerger, LLC Events Add Event Bulk Upload Events Shareable Event Boards Recentl…" at bounding box center [246, 129] width 493 height 259
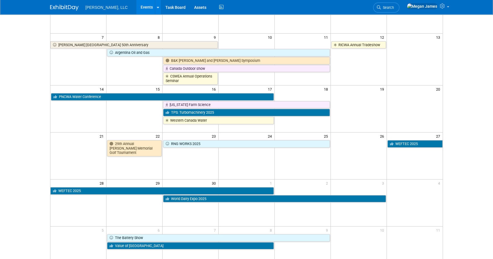
scroll to position [77, 0]
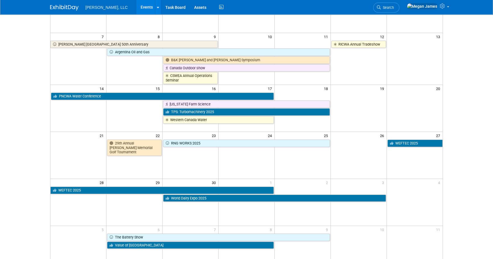
click at [458, 136] on body "Boerger, LLC Events Add Event Bulk Upload Events Shareable Event Boards Recentl…" at bounding box center [246, 52] width 493 height 259
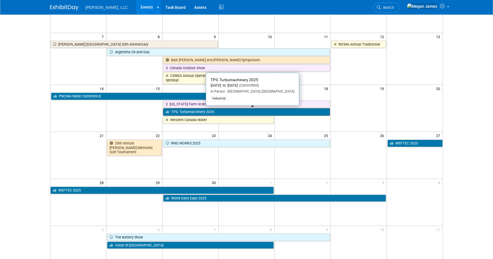
click at [209, 111] on link "TPS: Turbomachinery 2025" at bounding box center [246, 111] width 167 height 7
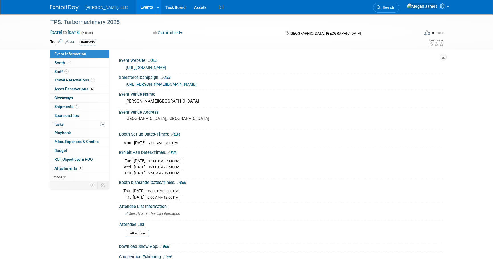
select select "Industrial"
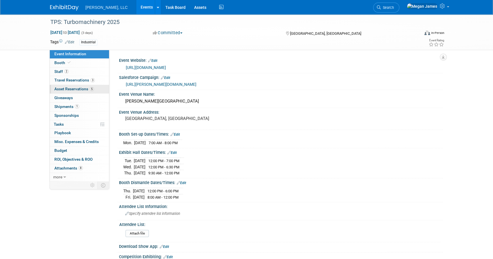
click at [93, 89] on span "5" at bounding box center [92, 89] width 4 height 4
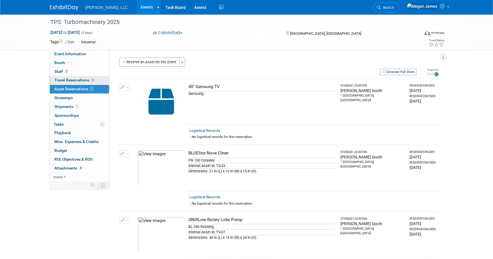
click at [95, 81] on link "3 Travel Reservations 3" at bounding box center [79, 80] width 59 height 9
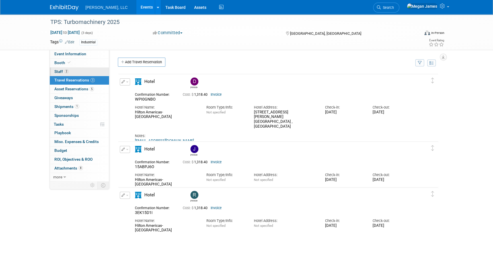
click at [92, 71] on link "2 Staff 2" at bounding box center [79, 71] width 59 height 9
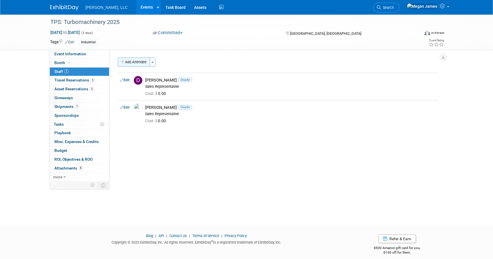
click at [126, 60] on button "Add Attendee" at bounding box center [134, 61] width 32 height 9
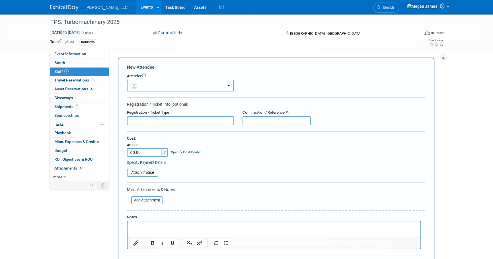
click at [159, 87] on button "button" at bounding box center [180, 86] width 107 height 12
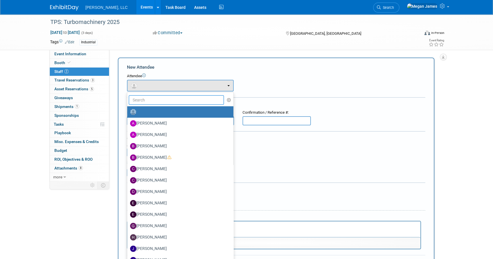
click at [150, 102] on input "text" at bounding box center [176, 100] width 95 height 10
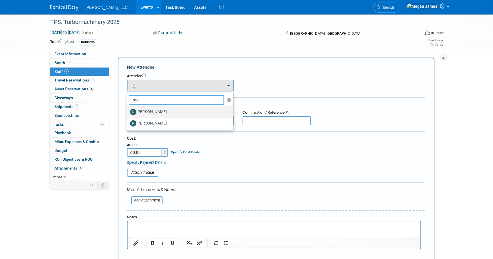
type input "rod"
click at [151, 112] on label "[PERSON_NAME]" at bounding box center [179, 111] width 98 height 9
click at [128, 112] on input "[PERSON_NAME]" at bounding box center [126, 111] width 4 height 4
select select "48ed88b2-3362-4626-8c61-36c6ce296cb9"
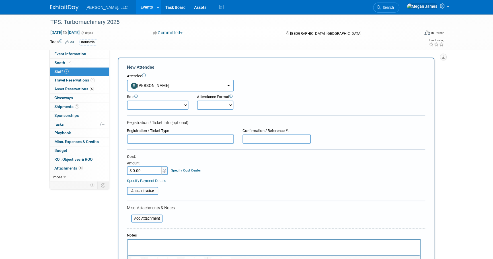
click at [168, 106] on select "Conference Attendee Demonstrator Host Planner Presenter Sales Representative" at bounding box center [157, 104] width 61 height 9
select select "4"
click at [127, 100] on select "Conference Attendee Demonstrator Host Planner Presenter Sales Representative" at bounding box center [157, 104] width 61 height 9
drag, startPoint x: 210, startPoint y: 101, endPoint x: 243, endPoint y: 114, distance: 35.1
click at [210, 101] on select "Onsite Remote" at bounding box center [215, 104] width 36 height 9
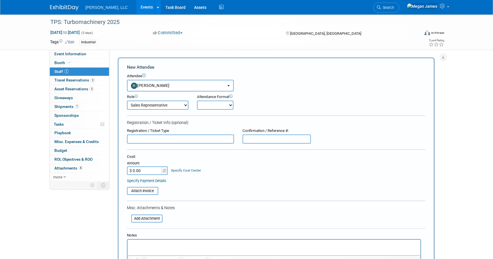
select select "1"
click at [197, 100] on select "Onsite Remote" at bounding box center [215, 104] width 36 height 9
click at [267, 125] on form "New Attendee Attendee <img src="[URL][DOMAIN_NAME]" style="width: 22px; height:…" at bounding box center [276, 177] width 298 height 227
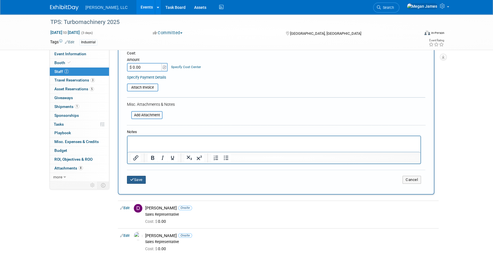
click at [142, 181] on button "Save" at bounding box center [136, 180] width 19 height 8
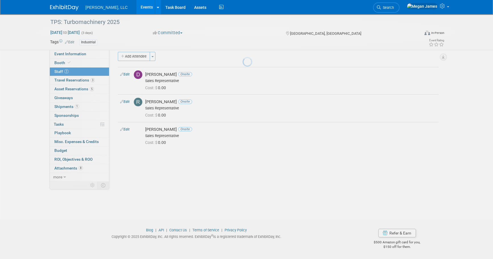
scroll to position [6, 0]
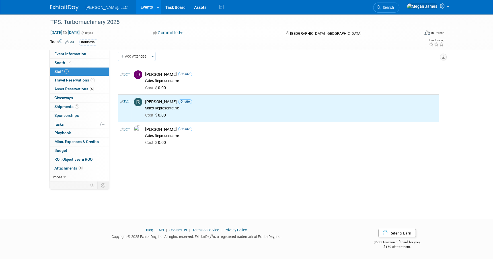
click at [136, 7] on link "Events" at bounding box center [146, 7] width 21 height 14
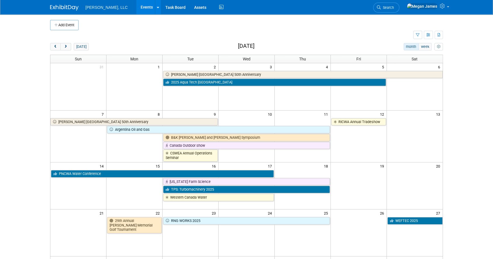
click at [452, 131] on body "[PERSON_NAME], LLC Events Add Event Bulk Upload Events Shareable Event Boards R…" at bounding box center [246, 129] width 493 height 259
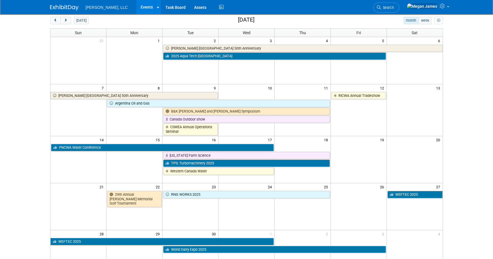
scroll to position [51, 0]
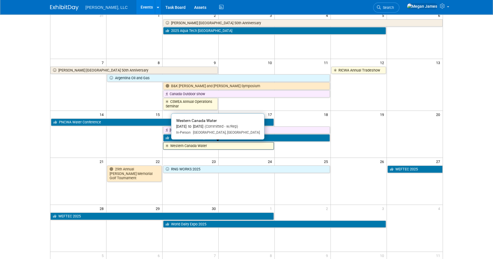
click at [216, 142] on link "Western Canada Water" at bounding box center [218, 145] width 111 height 7
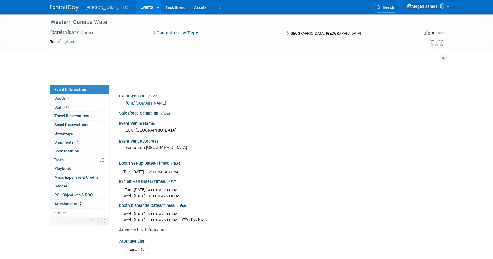
select select "Municipal"
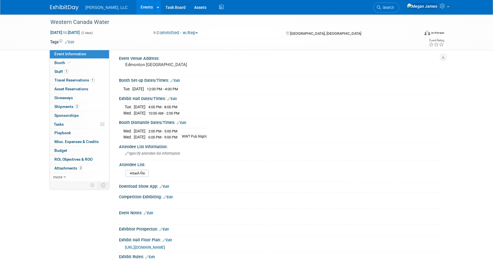
scroll to position [51, 0]
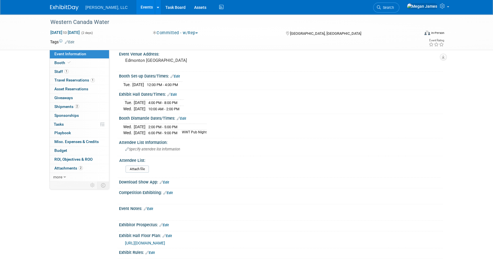
drag, startPoint x: 222, startPoint y: 129, endPoint x: 113, endPoint y: 91, distance: 115.2
click at [113, 91] on div "Event Website: Edit [URL][DOMAIN_NAME] Salesforce Campaign: Edit Event Venue Na…" at bounding box center [275, 63] width 333 height 131
click at [471, 119] on div "Western Canada Water [DATE] to [DATE] (2 days) [DATE] to [DATE] Committed - w/R…" at bounding box center [246, 136] width 493 height 346
click at [478, 143] on div "Western Canada Water [DATE] to [DATE] (2 days) [DATE] to [DATE] Committed - w/R…" at bounding box center [246, 136] width 493 height 346
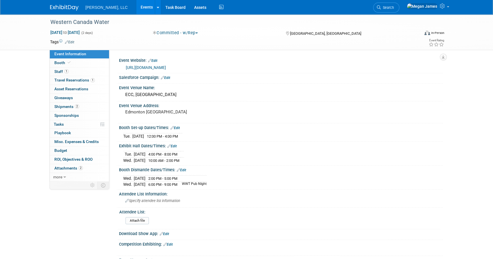
click at [136, 9] on link "Events" at bounding box center [146, 7] width 21 height 14
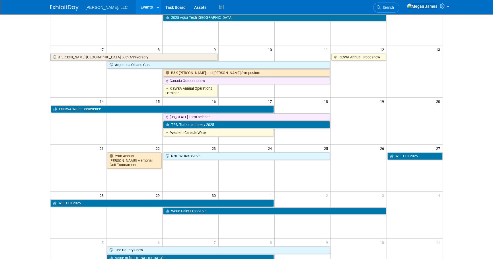
scroll to position [77, 0]
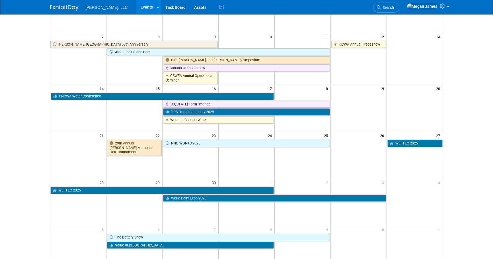
click at [457, 174] on body "[PERSON_NAME], LLC Events Add Event Bulk Upload Events Shareable Event Boards R…" at bounding box center [246, 52] width 493 height 259
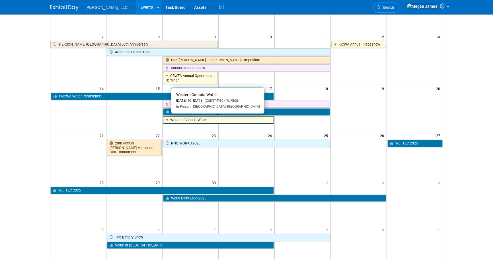
click at [201, 119] on link "Western Canada Water" at bounding box center [218, 119] width 111 height 7
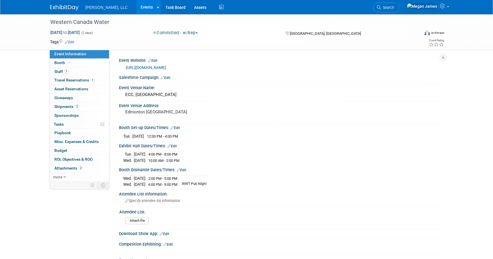
select select "Municipal"
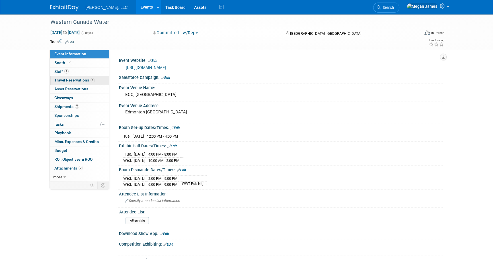
click at [85, 78] on span "Travel Reservations 1" at bounding box center [74, 80] width 40 height 5
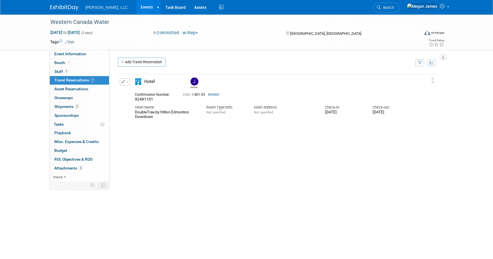
drag, startPoint x: 200, startPoint y: 162, endPoint x: 193, endPoint y: 147, distance: 15.8
click at [200, 161] on div "Delete Reservation [PERSON_NAME] 92491101 Cost: $ 401.93" at bounding box center [278, 158] width 321 height 171
drag, startPoint x: 140, startPoint y: 116, endPoint x: 127, endPoint y: 87, distance: 31.3
click at [127, 87] on div "Edit Reservation [PERSON_NAME] 92491101" at bounding box center [273, 98] width 311 height 41
drag, startPoint x: 127, startPoint y: 87, endPoint x: 237, endPoint y: 145, distance: 123.8
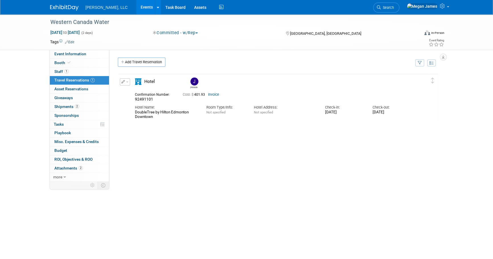
click at [237, 145] on div "Delete Reservation [PERSON_NAME] 92491101 Cost: $ 401.93" at bounding box center [278, 158] width 321 height 171
click at [97, 55] on link "Event Information" at bounding box center [79, 54] width 59 height 9
select select "Municipal"
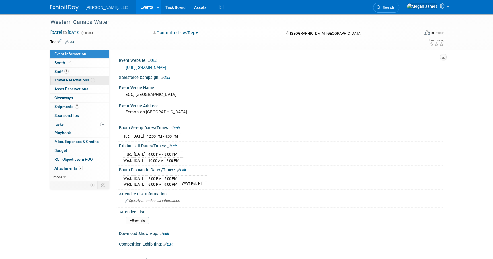
click at [97, 81] on link "1 Travel Reservations 1" at bounding box center [79, 80] width 59 height 9
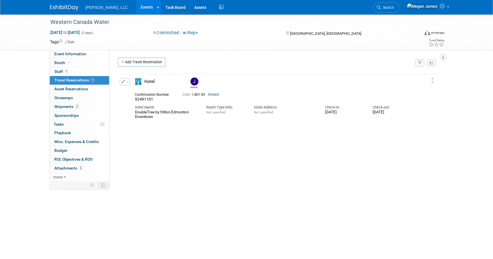
drag, startPoint x: 148, startPoint y: 116, endPoint x: 153, endPoint y: 119, distance: 5.8
click at [153, 119] on div "Delete Reservation [PERSON_NAME] 92491101 Cost: $" at bounding box center [278, 97] width 321 height 49
